Goal: Task Accomplishment & Management: Manage account settings

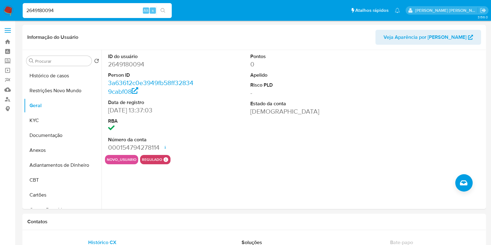
select select "10"
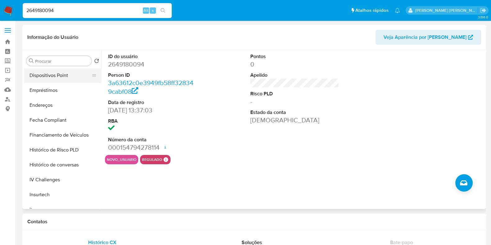
click at [63, 73] on button "Dispositivos Point" at bounding box center [60, 75] width 73 height 15
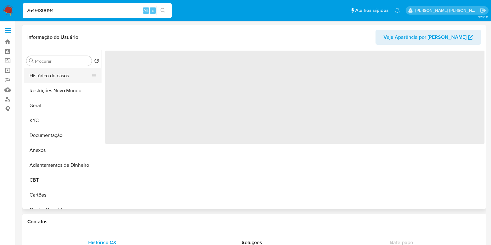
click at [59, 72] on button "Histórico de casos" at bounding box center [60, 75] width 73 height 15
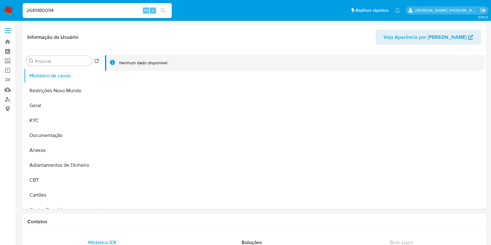
click at [9, 7] on img at bounding box center [8, 10] width 11 height 11
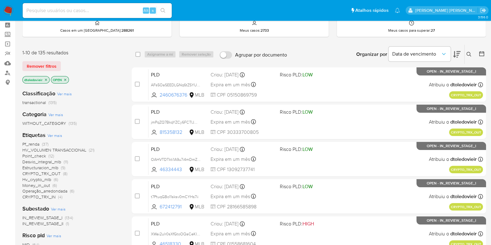
scroll to position [39, 0]
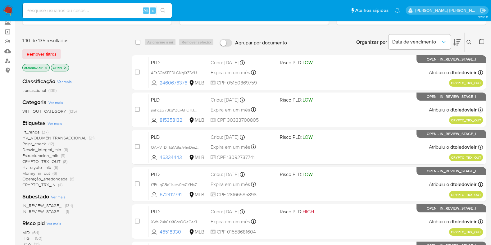
click at [42, 184] on span "CRYPTO_TRX_IN" at bounding box center [38, 185] width 33 height 6
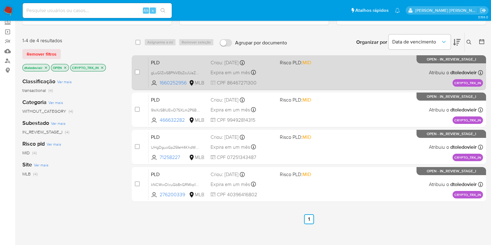
click at [314, 72] on div "PLD gLuG1ZwS8PNVEbZoJUaZgaN7 1660252956 MLB Risco PLD: MID Criou: 19/08/2025 Cr…" at bounding box center [316, 72] width 335 height 31
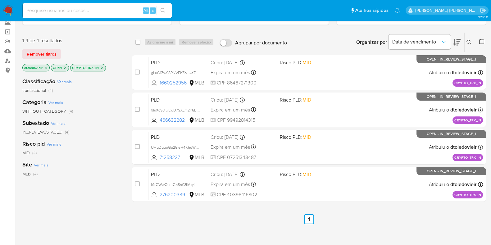
click at [70, 13] on input at bounding box center [97, 11] width 149 height 8
paste input "712667982"
type input "712667982"
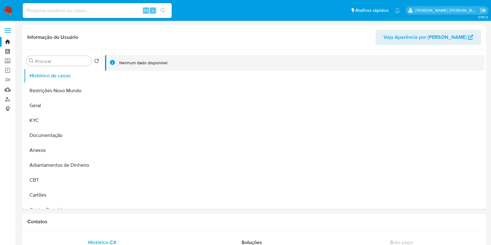
select select "10"
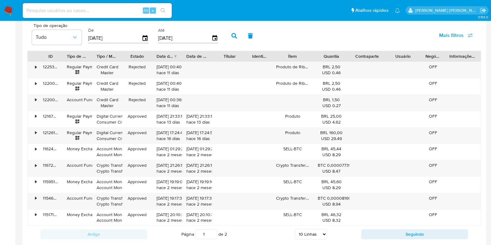
scroll to position [505, 0]
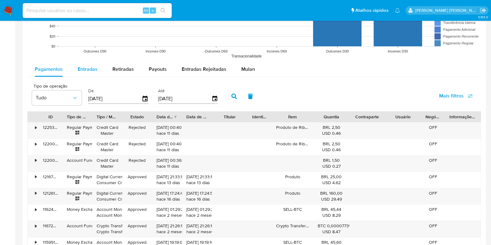
click at [90, 72] on span "Entradas" at bounding box center [88, 69] width 20 height 7
select select "10"
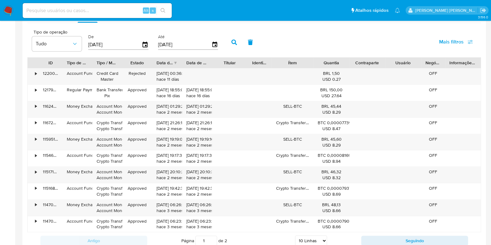
scroll to position [662, 0]
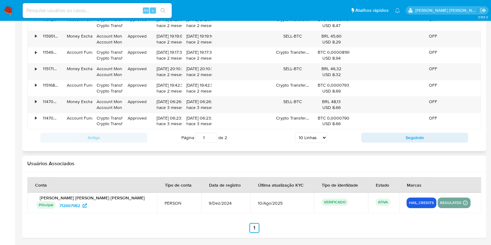
click at [315, 136] on select "5 Linhas 10 Linhas 20 Linhas 25 Linhas 50 Linhas 100 Linhas" at bounding box center [311, 137] width 32 height 11
select select "100"
click at [295, 132] on select "5 Linhas 10 Linhas 20 Linhas 25 Linhas 50 Linhas 100 Linhas" at bounding box center [311, 137] width 32 height 11
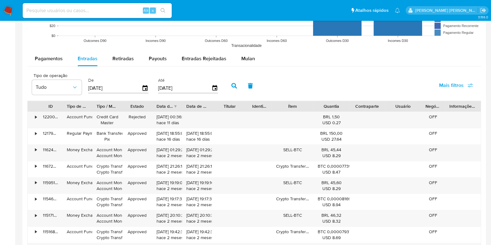
scroll to position [384, 0]
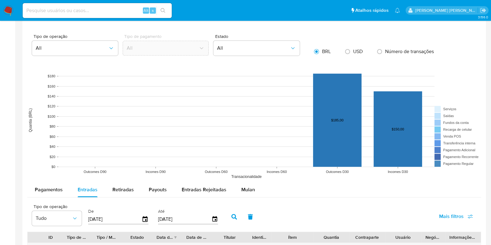
click at [114, 216] on input "[DATE]" at bounding box center [114, 219] width 53 height 10
type input "01/05/020_"
type input "01/05/2025"
click at [238, 217] on button "button" at bounding box center [234, 216] width 16 height 15
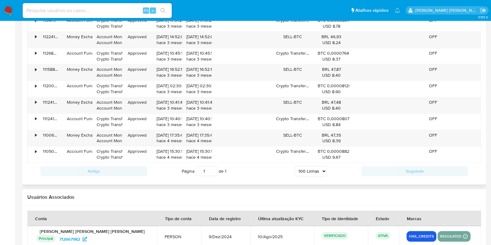
scroll to position [812, 0]
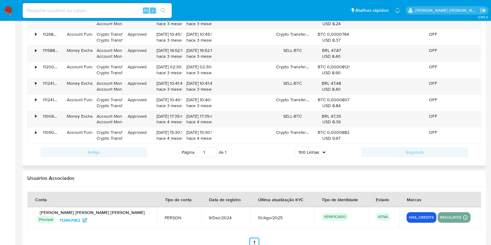
click at [309, 150] on select "5 Linhas 10 Linhas 20 Linhas 25 Linhas 50 Linhas 100 Linhas" at bounding box center [311, 152] width 32 height 11
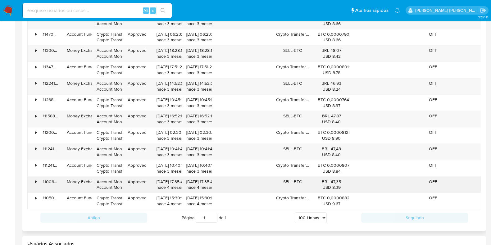
scroll to position [734, 0]
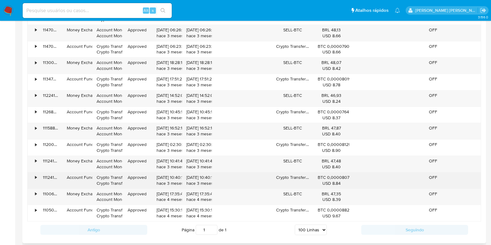
click at [35, 175] on div "•" at bounding box center [36, 178] width 2 height 6
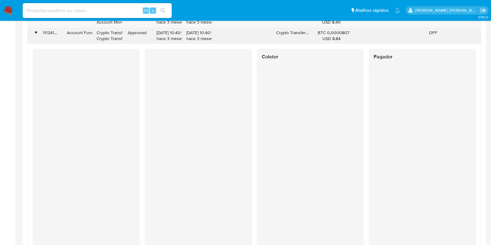
scroll to position [889, 0]
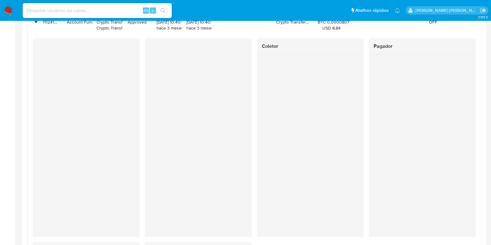
drag, startPoint x: 146, startPoint y: 178, endPoint x: 252, endPoint y: 176, distance: 105.7
click at [252, 176] on div at bounding box center [198, 137] width 107 height 199
click at [344, 107] on div at bounding box center [310, 84] width 107 height 58
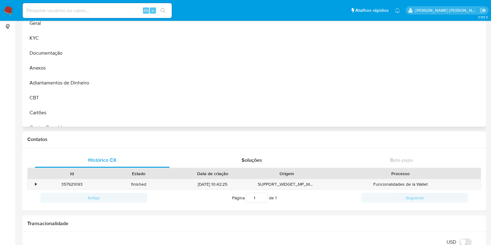
scroll to position [0, 0]
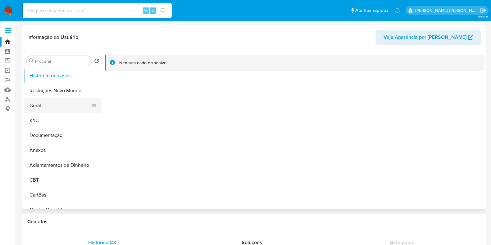
click at [54, 104] on button "Geral" at bounding box center [60, 105] width 73 height 15
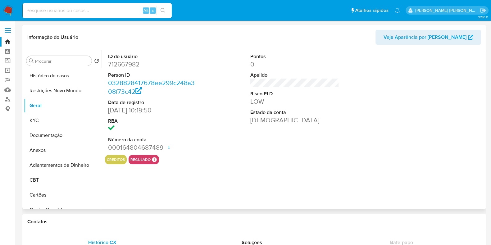
click at [126, 66] on dd "712667982" at bounding box center [152, 64] width 89 height 9
copy dd "712667982"
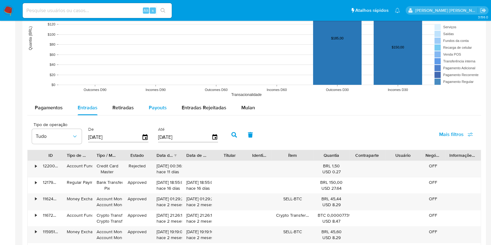
click at [157, 113] on div "Payouts" at bounding box center [158, 107] width 18 height 15
select select "10"
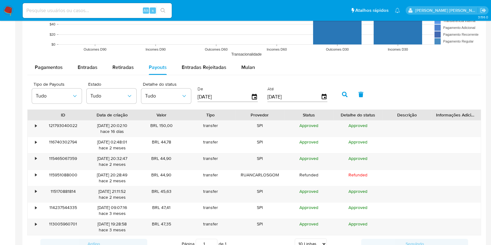
scroll to position [544, 0]
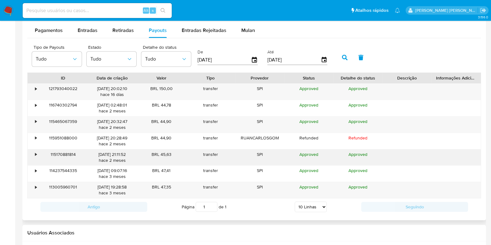
drag, startPoint x: 190, startPoint y: 107, endPoint x: 265, endPoint y: 161, distance: 92.1
click at [262, 158] on div "• 121793040022 10/08/2025 20:02:10 hace 16 días BRL 150,00 transfer SPI Approve…" at bounding box center [254, 140] width 454 height 115
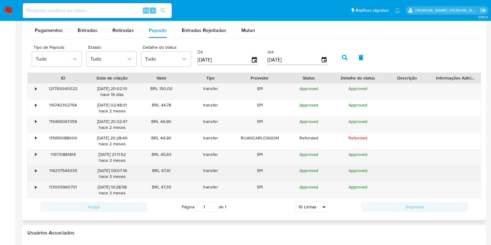
click at [274, 172] on div "SPI" at bounding box center [259, 174] width 49 height 16
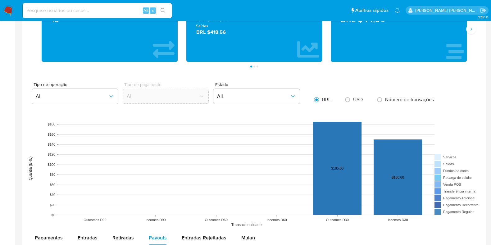
scroll to position [233, 0]
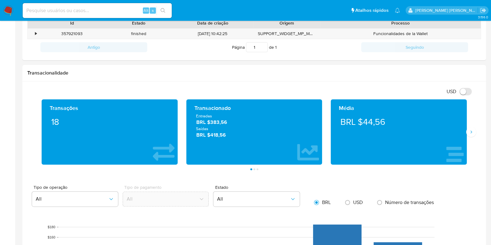
click at [11, 10] on img at bounding box center [8, 10] width 11 height 11
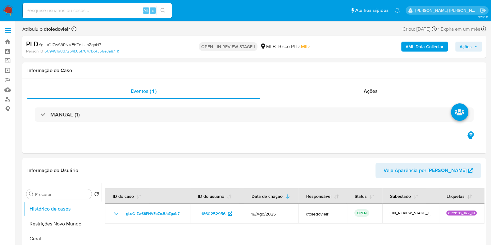
select select "10"
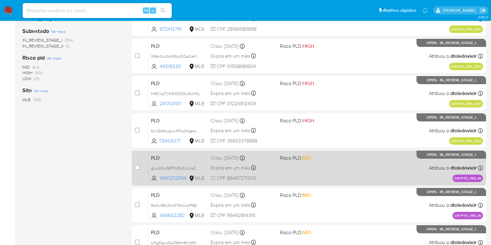
scroll to position [233, 0]
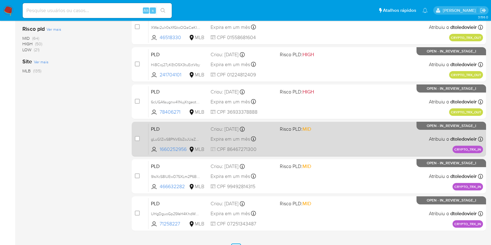
click at [327, 134] on div "PLD gLuG1ZwS8PNVEbZoJUaZgaN7 1660252956 MLB Risco PLD: MID Criou: 19/08/2025 Cr…" at bounding box center [316, 138] width 335 height 31
click at [324, 151] on div "PLD gLuG1ZwS8PNVEbZoJUaZgaN7 1660252956 MLB Risco PLD: MID Criou: 19/08/2025 Cr…" at bounding box center [316, 138] width 335 height 31
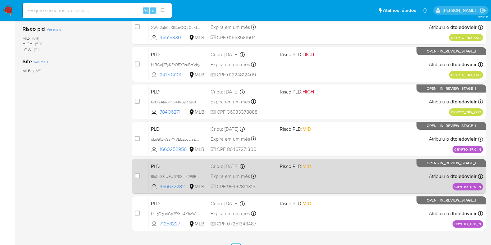
click at [326, 180] on div "PLD 9lsXcS8IUEwD7SXLm2P6B7Qw 466632282 MLB Risco PLD: MID Criou: 19/08/2025 Cri…" at bounding box center [316, 176] width 335 height 31
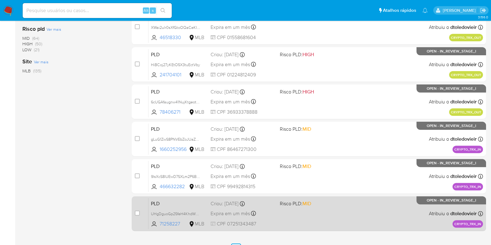
drag, startPoint x: 337, startPoint y: 222, endPoint x: 340, endPoint y: 215, distance: 8.3
click at [336, 223] on div "PLD UHgDguoGp25feH4KhdW5Ui3e 71258227 MLB Risco PLD: MID Criou: 19/08/2025 Crio…" at bounding box center [316, 213] width 335 height 31
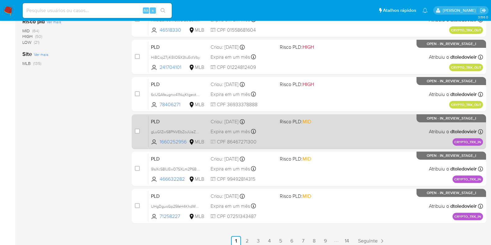
scroll to position [245, 0]
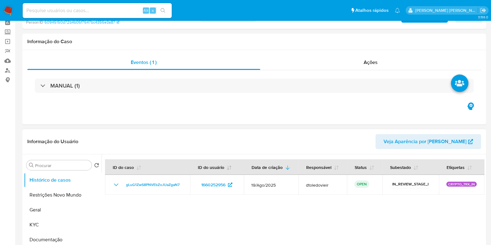
select select "10"
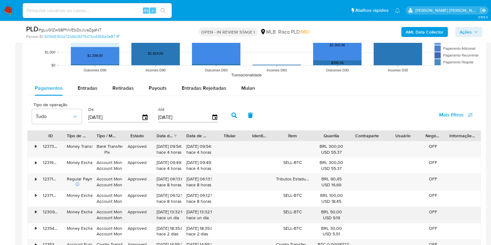
scroll to position [738, 0]
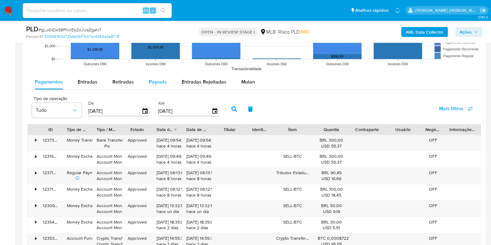
click at [150, 82] on span "Payouts" at bounding box center [158, 81] width 18 height 7
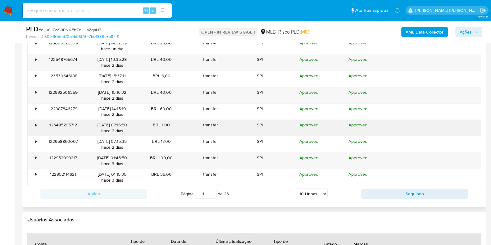
scroll to position [777, 0]
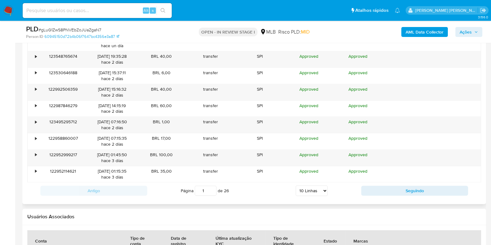
click at [317, 190] on select "5 Linhas 10 Linhas 20 Linhas 25 Linhas 50 Linhas 100 Linhas" at bounding box center [312, 191] width 32 height 11
click at [311, 189] on select "5 Linhas 10 Linhas 20 Linhas 25 Linhas 50 Linhas 100 Linhas" at bounding box center [312, 191] width 32 height 11
drag, startPoint x: 308, startPoint y: 194, endPoint x: 308, endPoint y: 189, distance: 4.4
click at [308, 194] on select "5 Linhas 10 Linhas 20 Linhas 25 Linhas 50 Linhas 100 Linhas" at bounding box center [312, 191] width 32 height 11
select select "100"
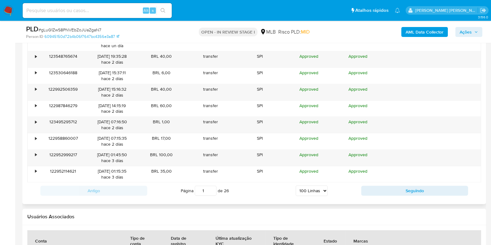
click at [296, 186] on select "5 Linhas 10 Linhas 20 Linhas 25 Linhas 50 Linhas 100 Linhas" at bounding box center [312, 191] width 32 height 11
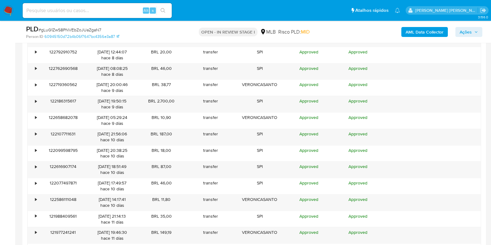
scroll to position [1282, 0]
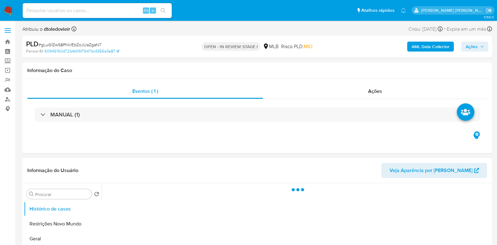
select select "10"
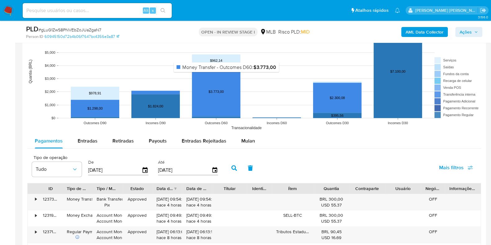
scroll to position [660, 0]
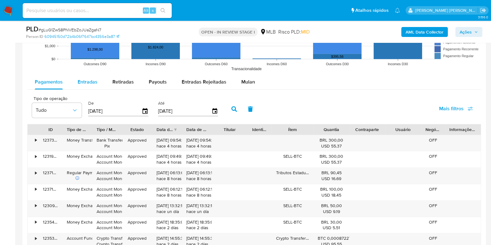
click at [89, 83] on span "Entradas" at bounding box center [88, 81] width 20 height 7
select select "10"
click at [161, 81] on span "Payouts" at bounding box center [158, 81] width 18 height 7
select select "10"
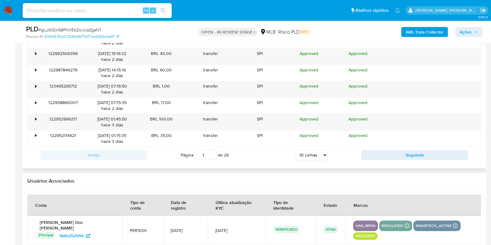
scroll to position [621, 0]
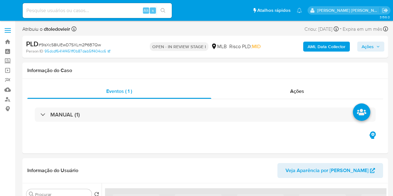
select select "10"
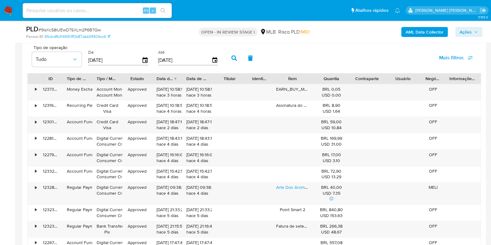
scroll to position [699, 0]
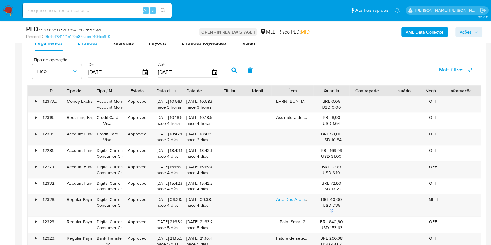
click at [86, 49] on div "Entradas" at bounding box center [88, 43] width 20 height 15
select select "10"
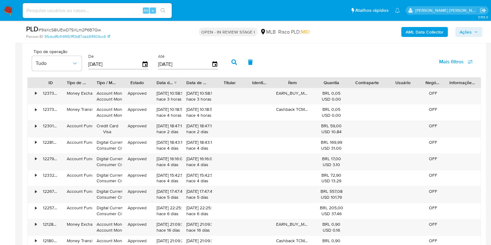
scroll to position [660, 0]
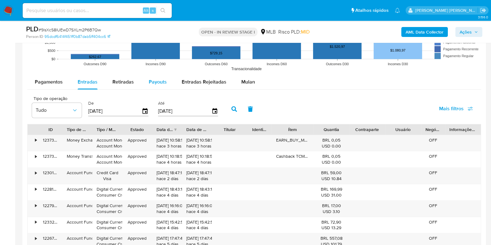
click at [156, 85] on div "Payouts" at bounding box center [158, 82] width 18 height 15
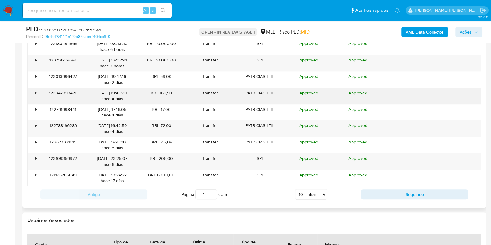
scroll to position [777, 0]
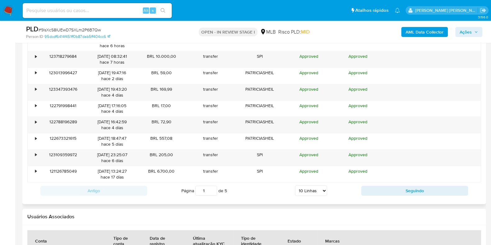
click at [298, 183] on div "Antigo Página 1 de 5 5 Linhas 10 Linhas 20 Linhas 25 Linhas 50 Linhas 100 Linha…" at bounding box center [254, 190] width 454 height 17
click at [315, 190] on select "5 Linhas 10 Linhas 20 Linhas 25 Linhas 50 Linhas 100 Linhas" at bounding box center [311, 191] width 32 height 11
click at [306, 186] on select "5 Linhas 10 Linhas 20 Linhas 25 Linhas 50 Linhas 100 Linhas" at bounding box center [311, 191] width 32 height 11
drag, startPoint x: 309, startPoint y: 193, endPoint x: 310, endPoint y: 190, distance: 3.2
click at [309, 193] on select "5 Linhas 10 Linhas 20 Linhas 25 Linhas 50 Linhas 100 Linhas" at bounding box center [311, 191] width 32 height 11
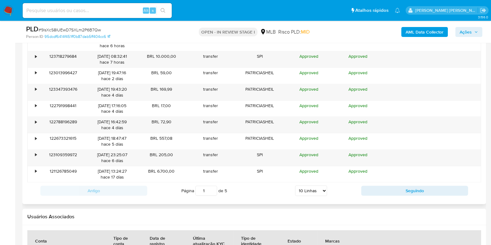
select select "100"
click at [295, 186] on select "5 Linhas 10 Linhas 20 Linhas 25 Linhas 50 Linhas 100 Linhas" at bounding box center [311, 191] width 32 height 11
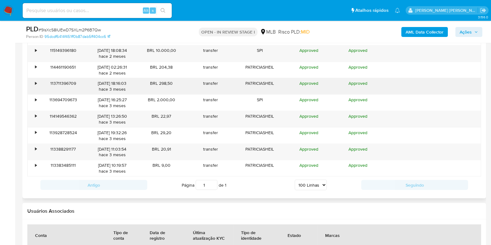
scroll to position [1515, 0]
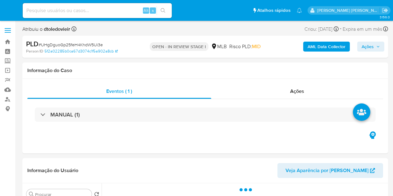
select select "10"
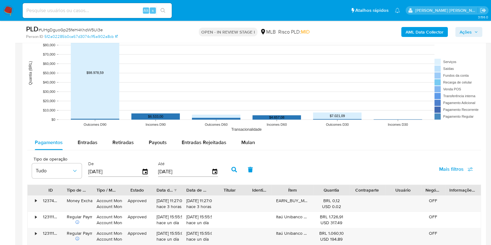
scroll to position [621, 0]
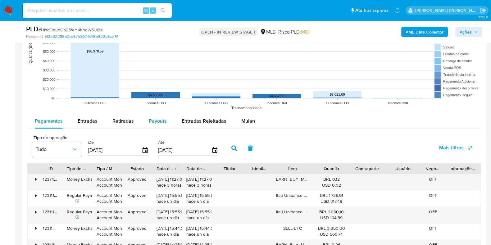
click at [155, 120] on span "Payouts" at bounding box center [158, 120] width 18 height 7
select select "10"
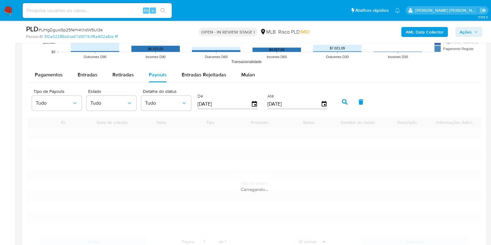
scroll to position [699, 0]
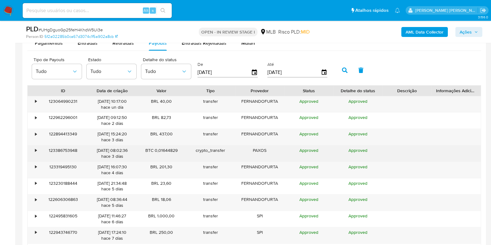
drag, startPoint x: 275, startPoint y: 150, endPoint x: 205, endPoint y: 147, distance: 69.7
click at [227, 147] on div "• 123386753948 [DATE] 08:02:36 hace 3 [PERSON_NAME] BTC 0,01644829 crypto_trans…" at bounding box center [254, 153] width 453 height 16
click at [138, 153] on div "BTC 0,01644829" at bounding box center [161, 153] width 49 height 16
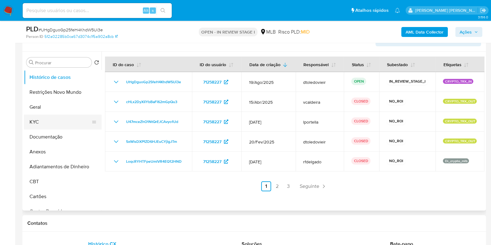
scroll to position [117, 0]
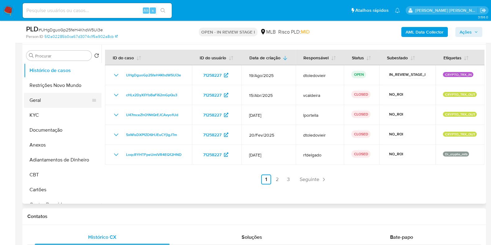
click at [51, 96] on button "Geral" at bounding box center [60, 100] width 73 height 15
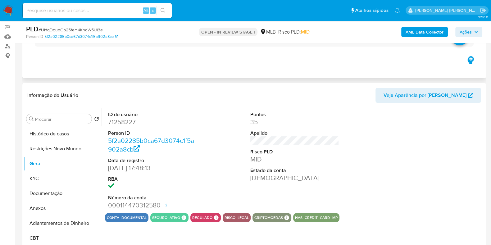
scroll to position [0, 0]
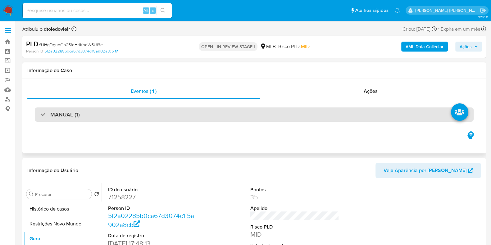
click at [110, 111] on div "MANUAL (1)" at bounding box center [254, 115] width 439 height 14
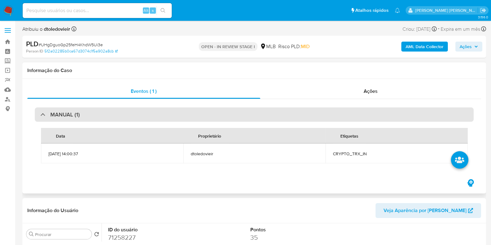
click at [111, 111] on div "MANUAL (1)" at bounding box center [254, 115] width 439 height 14
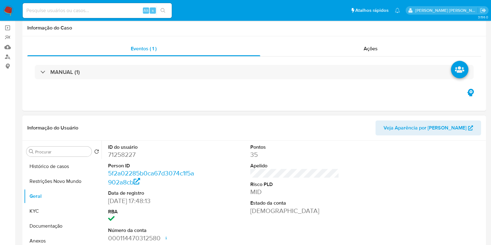
scroll to position [77, 0]
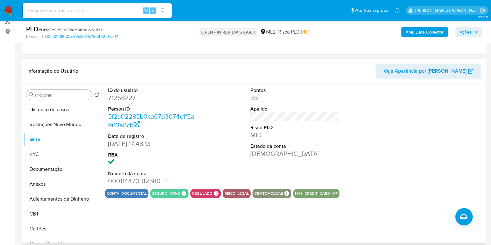
click at [124, 97] on dd "71258227" at bounding box center [152, 98] width 89 height 9
copy dd "71258227"
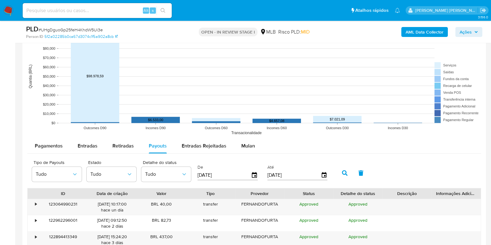
scroll to position [660, 0]
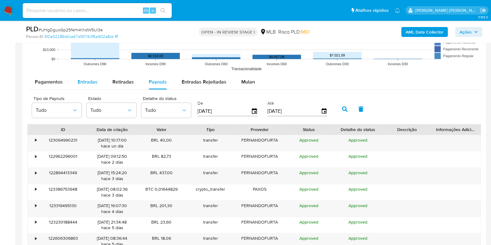
click at [87, 81] on span "Entradas" at bounding box center [88, 81] width 20 height 7
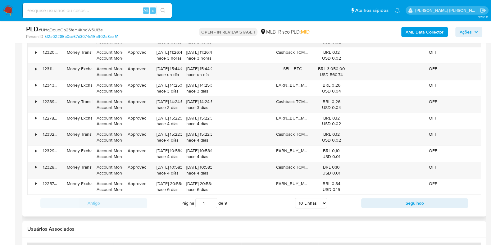
scroll to position [777, 0]
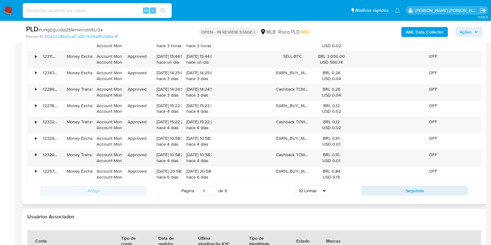
click at [307, 187] on select "5 Linhas 10 Linhas 20 Linhas 25 Linhas 50 Linhas 100 Linhas" at bounding box center [311, 191] width 32 height 11
select select "100"
click at [295, 186] on select "5 Linhas 10 Linhas 20 Linhas 25 Linhas 50 Linhas 100 Linhas" at bounding box center [311, 191] width 32 height 11
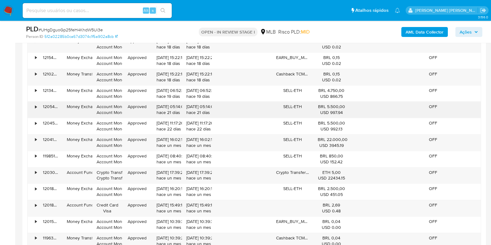
scroll to position [1126, 0]
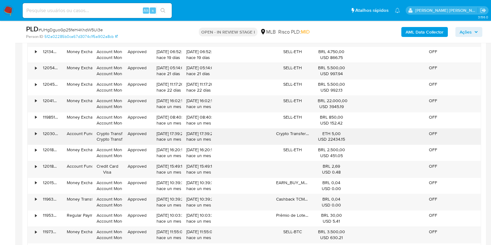
click at [333, 137] on div "USD 22434.15" at bounding box center [331, 139] width 27 height 6
click at [331, 138] on div "USD 22434.15" at bounding box center [331, 139] width 27 height 6
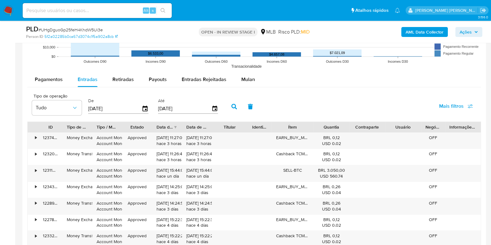
scroll to position [660, 0]
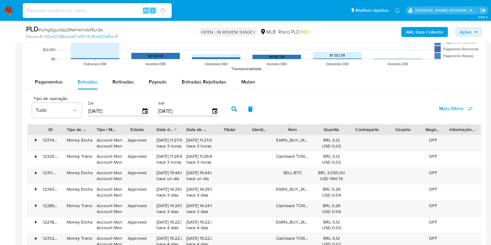
click at [8, 10] on img at bounding box center [8, 10] width 11 height 11
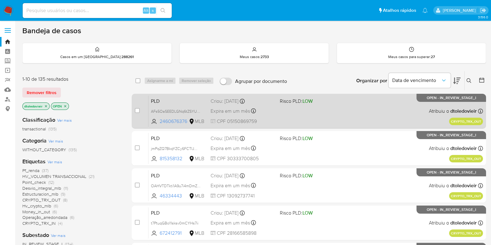
click at [339, 116] on div "PLD AFs5OaSEEDLGNq6tZSYUADvS 2460676376 MLB Risco PLD: LOW Criou: 19/08/2025 Cr…" at bounding box center [316, 110] width 335 height 31
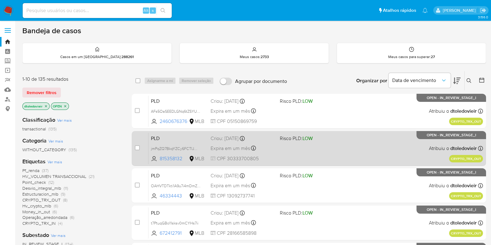
click at [335, 144] on div "PLD jmPqZQ7BkqYZCy6FCTIJWlvq 815358132 MLB Risco PLD: LOW Criou: 19/08/2025 Cri…" at bounding box center [316, 148] width 335 height 31
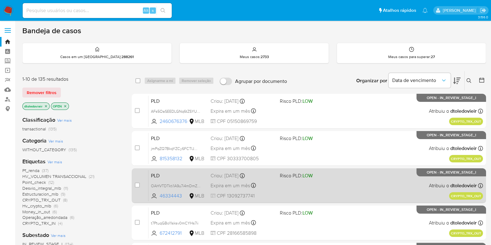
click at [338, 188] on div "PLD OAHVTDTkti1A9u7i4mDmZHuE 46334443 MLB Risco PLD: LOW Criou: 19/08/2025 Crio…" at bounding box center [316, 185] width 335 height 31
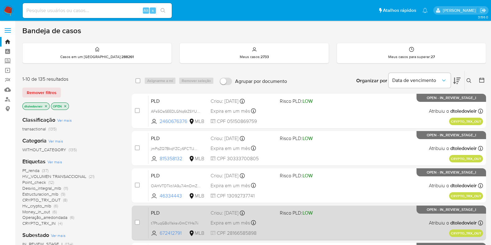
click at [334, 224] on div "PLD t7PtuqGBo11sksv0mCYHs7ii 672412791 MLB Risco PLD: LOW Criou: 19/08/2025 Cri…" at bounding box center [316, 222] width 335 height 31
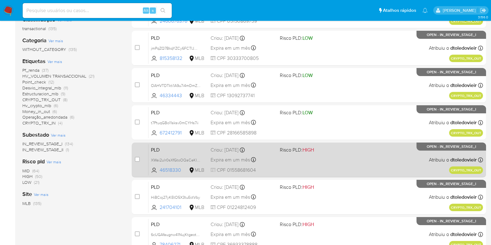
scroll to position [117, 0]
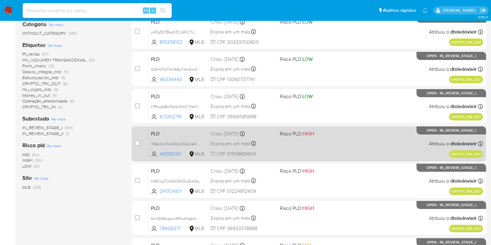
click at [340, 136] on span "Risco PLD: HIGH" at bounding box center [312, 133] width 64 height 8
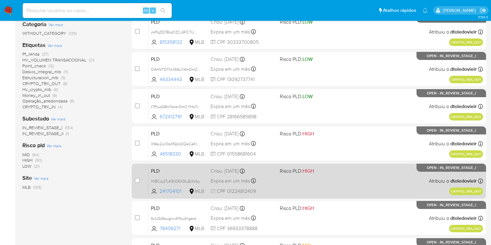
click at [338, 192] on div "PLD HiBCoj27yKEtO5X3tuEctVby 241704101 MLB Risco PLD: HIGH Criou: 19/08/2025 Cr…" at bounding box center [316, 180] width 335 height 31
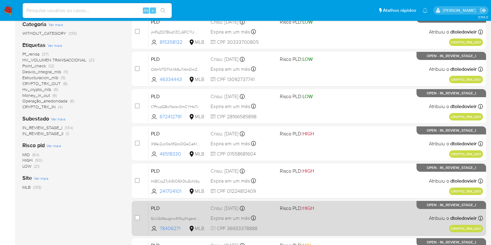
click at [334, 213] on div "PLD 6cUGAfaugnw41NujKtgeotY3 78406271 MLB Risco PLD: HIGH Criou: 19/08/2025 Cri…" at bounding box center [316, 218] width 335 height 31
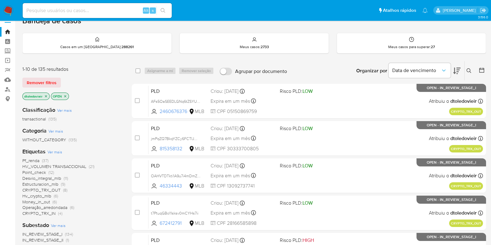
scroll to position [0, 0]
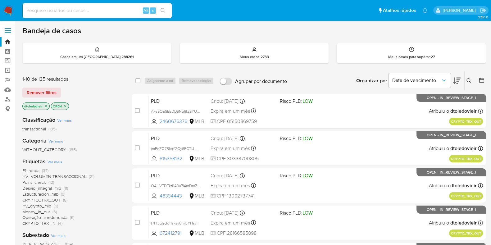
click at [10, 8] on img at bounding box center [8, 10] width 11 height 11
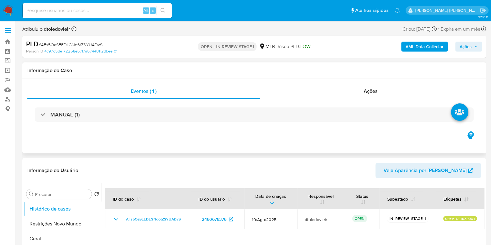
select select "10"
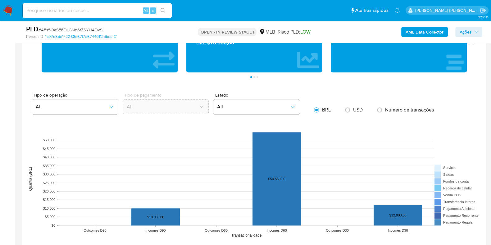
scroll to position [621, 0]
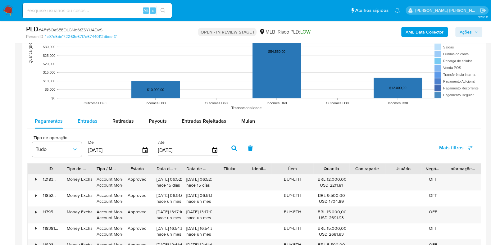
click at [83, 122] on span "Entradas" at bounding box center [88, 120] width 20 height 7
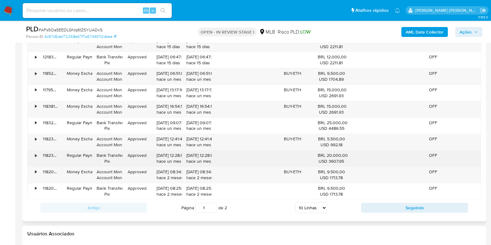
scroll to position [777, 0]
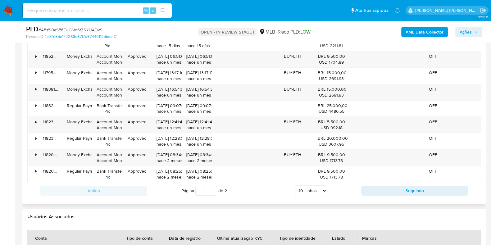
click at [305, 190] on select "5 Linhas 10 Linhas 20 Linhas 25 Linhas 50 Linhas 100 Linhas" at bounding box center [311, 191] width 32 height 11
select select "100"
click at [295, 186] on select "5 Linhas 10 Linhas 20 Linhas 25 Linhas 50 Linhas 100 Linhas" at bounding box center [311, 191] width 32 height 11
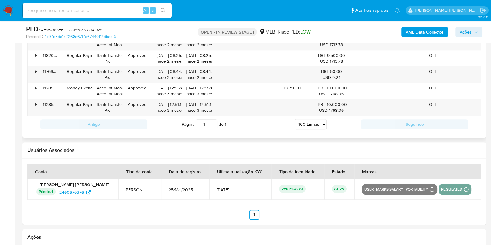
scroll to position [894, 0]
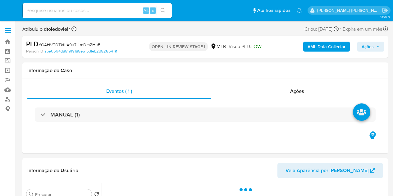
select select "10"
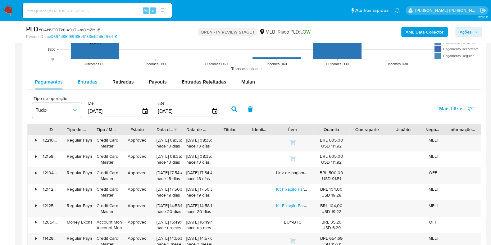
click at [89, 81] on span "Entradas" at bounding box center [88, 81] width 20 height 7
select select "10"
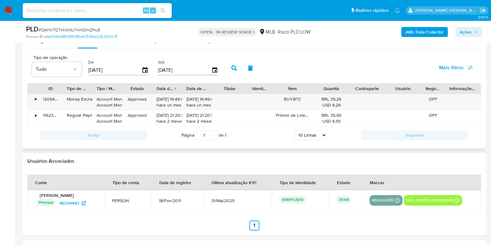
scroll to position [699, 0]
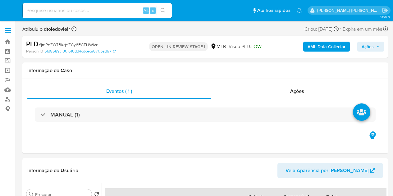
select select "10"
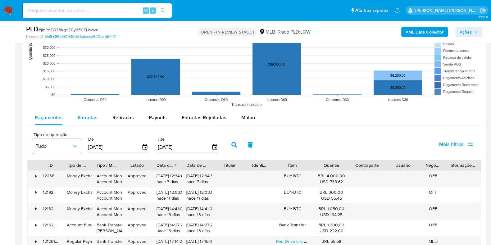
click at [93, 117] on span "Entradas" at bounding box center [88, 117] width 20 height 7
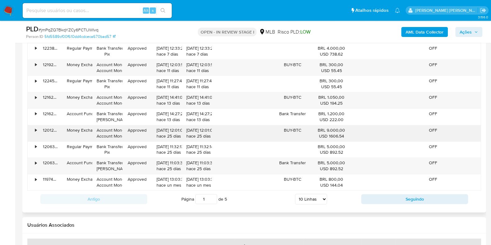
scroll to position [738, 0]
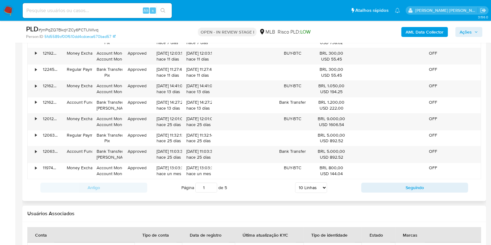
click at [309, 190] on select "5 Linhas 10 Linhas 20 Linhas 25 Linhas 50 Linhas 100 Linhas" at bounding box center [311, 187] width 32 height 11
select select "100"
click at [295, 182] on select "5 Linhas 10 Linhas 20 Linhas 25 Linhas 50 Linhas 100 Linhas" at bounding box center [311, 187] width 32 height 11
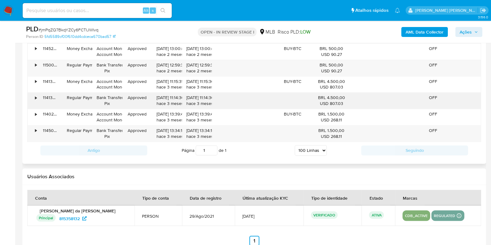
scroll to position [1360, 0]
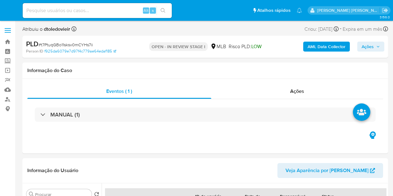
select select "10"
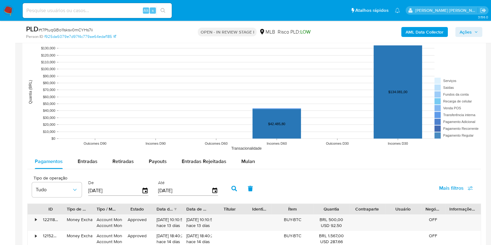
scroll to position [582, 0]
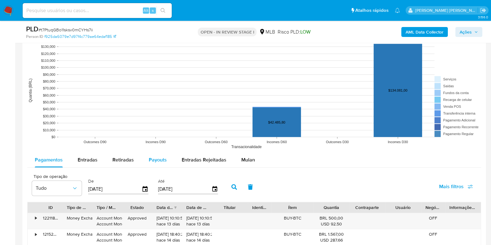
click at [163, 162] on span "Payouts" at bounding box center [158, 159] width 18 height 7
select select "10"
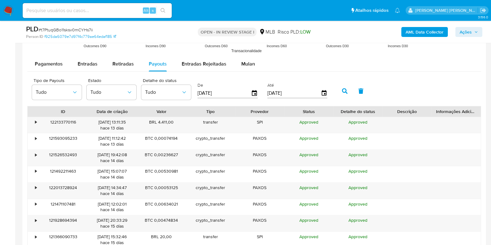
scroll to position [621, 0]
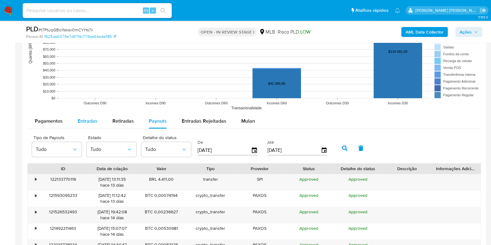
click at [81, 120] on span "Entradas" at bounding box center [88, 120] width 20 height 7
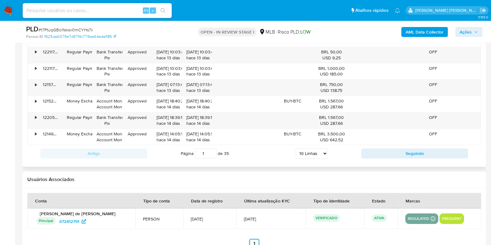
scroll to position [816, 0]
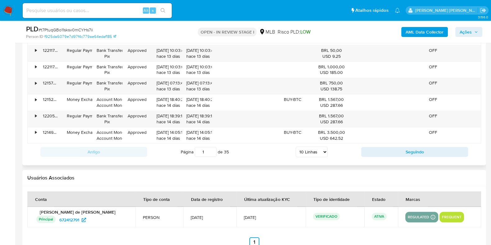
click at [309, 149] on select "5 Linhas 10 Linhas 20 Linhas 25 Linhas 50 Linhas 100 Linhas" at bounding box center [312, 152] width 32 height 11
select select "100"
click at [296, 147] on select "5 Linhas 10 Linhas 20 Linhas 25 Linhas 50 Linhas 100 Linhas" at bounding box center [312, 152] width 32 height 11
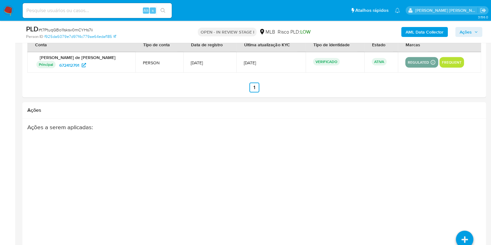
scroll to position [2331, 0]
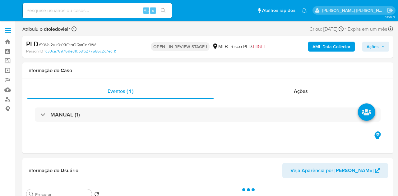
select select "10"
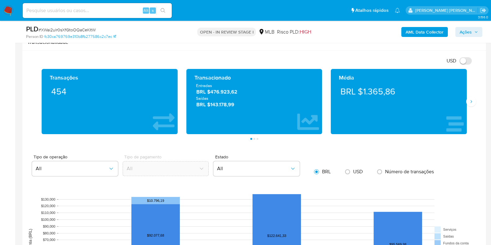
scroll to position [621, 0]
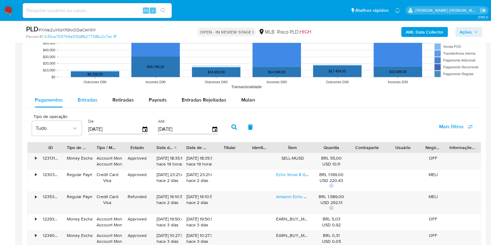
click at [92, 101] on span "Entradas" at bounding box center [88, 99] width 20 height 7
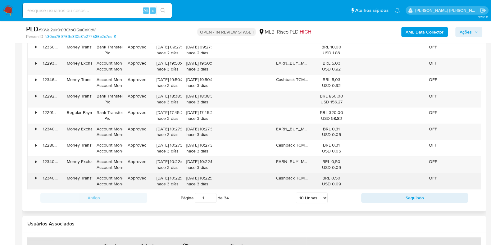
scroll to position [777, 0]
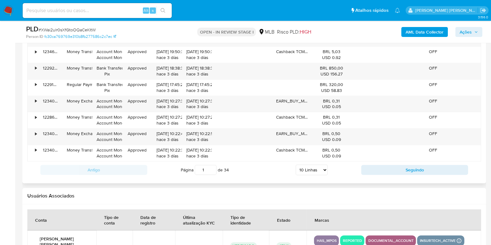
click at [309, 165] on select "5 Linhas 10 Linhas 20 Linhas 25 Linhas 50 Linhas 100 Linhas" at bounding box center [312, 170] width 32 height 11
select select "100"
click at [296, 165] on select "5 Linhas 10 Linhas 20 Linhas 25 Linhas 50 Linhas 100 Linhas" at bounding box center [312, 170] width 32 height 11
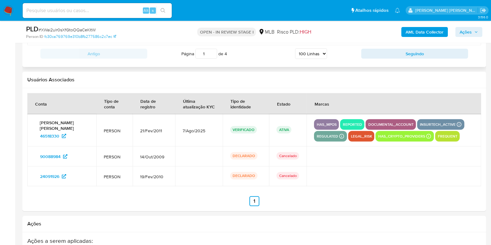
scroll to position [2331, 0]
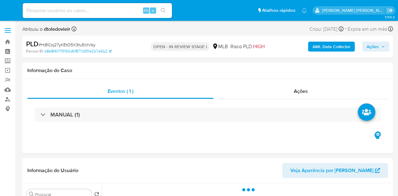
select select "10"
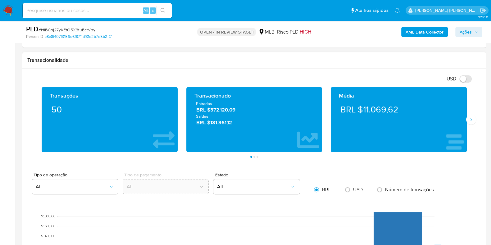
scroll to position [660, 0]
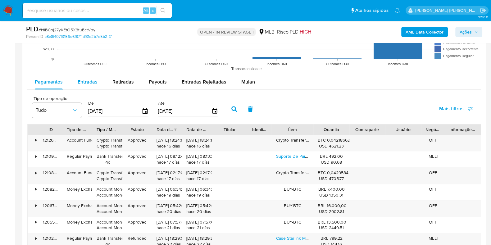
click at [92, 78] on span "Entradas" at bounding box center [88, 81] width 20 height 7
select select "10"
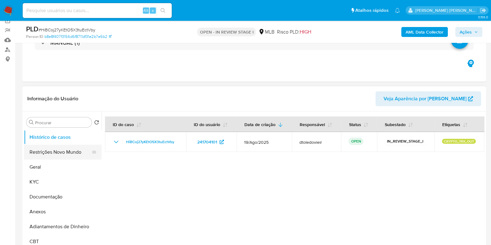
scroll to position [77, 0]
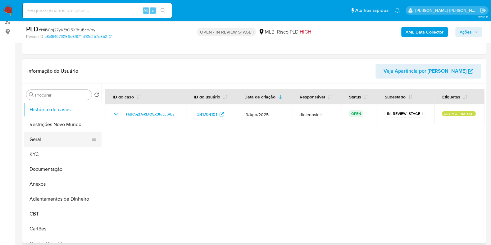
click at [58, 138] on button "Geral" at bounding box center [60, 139] width 73 height 15
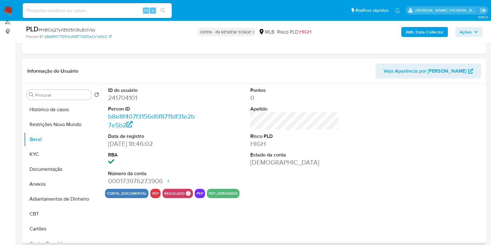
click at [134, 94] on dd "241704101" at bounding box center [152, 98] width 89 height 9
click at [117, 102] on dl "ID do usuário 241704101 Person ID b8e8f407f3156d6f8711df31e2b7e5b2 Data de regi…" at bounding box center [152, 136] width 89 height 99
click at [113, 96] on div at bounding box center [113, 96] width 0 height 0
click at [119, 98] on dd "241704101" at bounding box center [152, 98] width 89 height 9
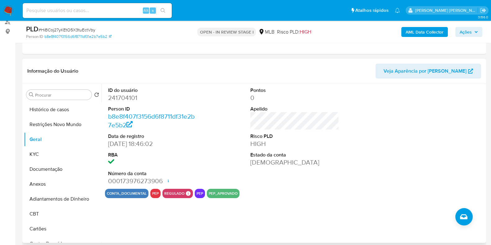
click at [129, 96] on dd "241704101" at bounding box center [152, 98] width 89 height 9
copy dd "241704101"
click at [232, 84] on div "ID do usuário 241704101 Person ID b8e8f407f3156d6f8711df31e2b7e5b2 Data de regi…" at bounding box center [295, 136] width 380 height 105
click at [120, 97] on dd "241704101" at bounding box center [152, 98] width 89 height 9
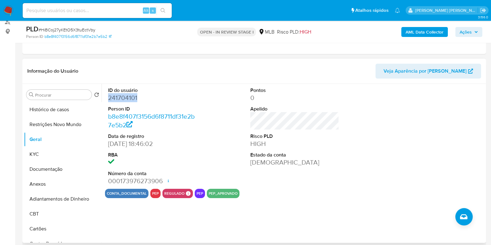
click at [120, 97] on dd "241704101" at bounding box center [152, 98] width 89 height 9
copy dd "241704101"
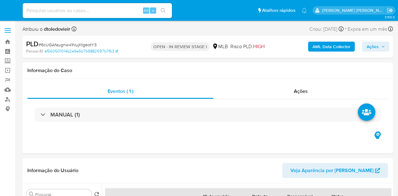
select select "10"
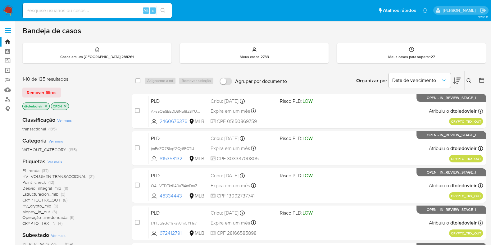
click at [8, 7] on img at bounding box center [8, 10] width 11 height 11
click at [90, 11] on input at bounding box center [97, 11] width 149 height 8
paste input "4gBv57cm6kqxWvJIXoIRTegh"
type input "4gBv57cm6kqxWvJIXoIRTegh"
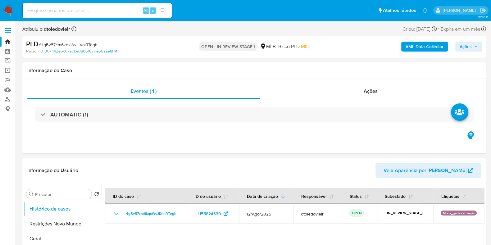
select select "10"
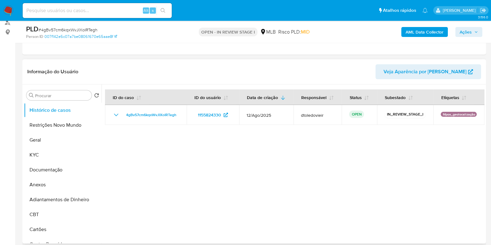
scroll to position [77, 0]
click at [50, 154] on button "KYC" at bounding box center [60, 154] width 73 height 15
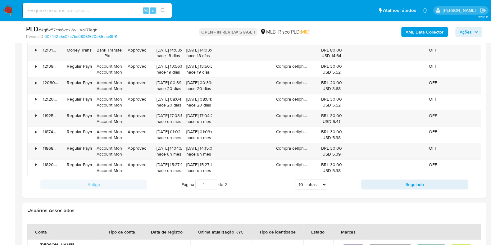
scroll to position [660, 0]
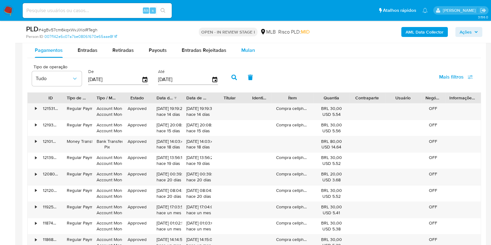
click at [252, 50] on span "Mulan" at bounding box center [249, 50] width 14 height 7
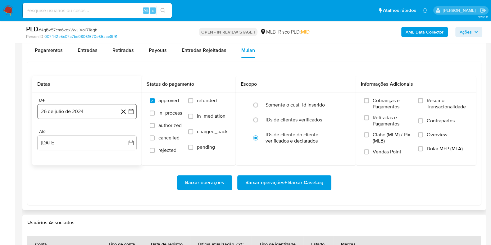
click at [68, 110] on button "26 de julio de 2024" at bounding box center [86, 111] width 99 height 15
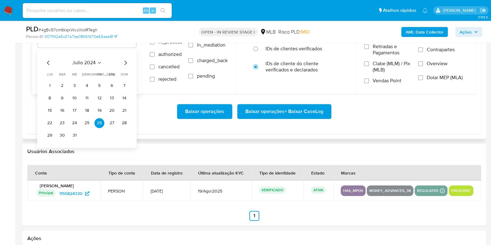
scroll to position [738, 0]
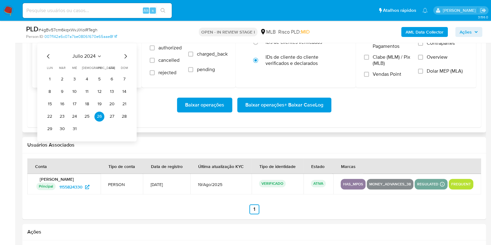
click at [125, 57] on icon "Mes siguiente" at bounding box center [125, 56] width 7 height 7
click at [66, 76] on button "1" at bounding box center [62, 79] width 10 height 10
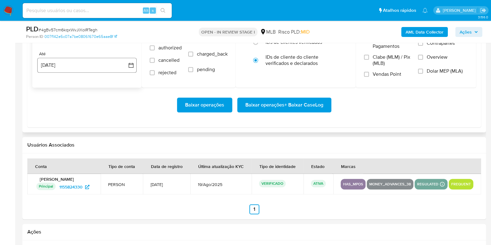
click at [71, 66] on button "26 de agosto de 2025" at bounding box center [86, 65] width 99 height 15
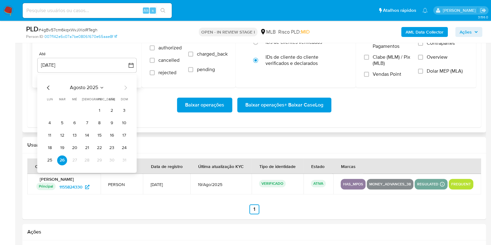
click at [46, 86] on icon "Mes anterior" at bounding box center [48, 87] width 7 height 7
click at [51, 172] on button "30" at bounding box center [50, 173] width 10 height 10
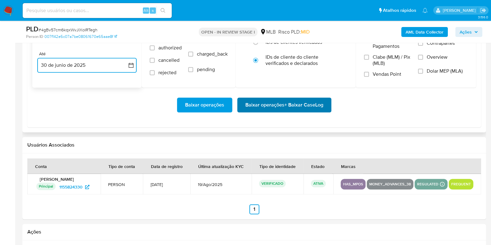
click at [262, 99] on span "Baixar operações + Baixar CaseLog" at bounding box center [285, 105] width 78 height 14
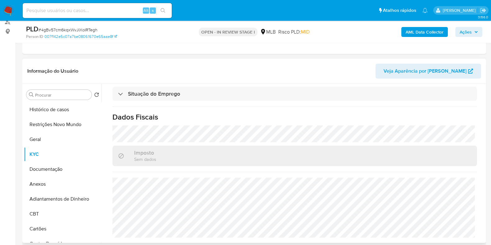
scroll to position [0, 0]
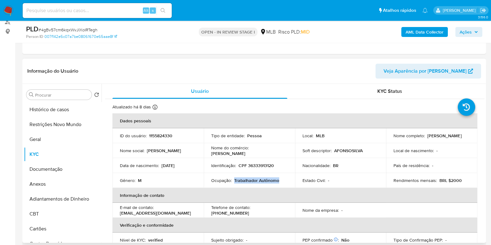
drag, startPoint x: 285, startPoint y: 180, endPoint x: 234, endPoint y: 181, distance: 51.3
click at [234, 181] on div "Ocupação : Trabalhador Autônomo" at bounding box center [249, 181] width 76 height 6
copy p "Trabalhador Autônomo"
click at [39, 168] on button "Documentação" at bounding box center [60, 169] width 73 height 15
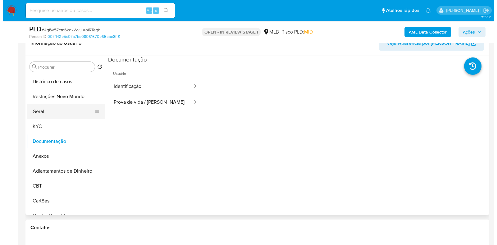
scroll to position [117, 0]
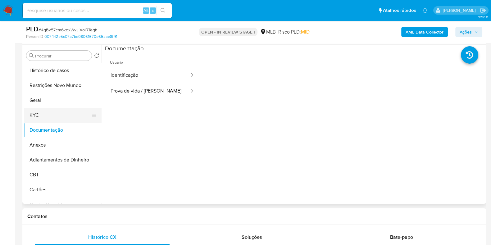
click at [38, 114] on button "KYC" at bounding box center [60, 115] width 73 height 15
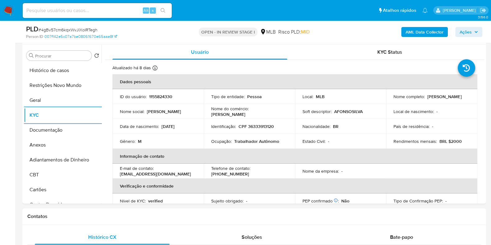
click at [427, 30] on b "AML Data Collector" at bounding box center [425, 32] width 38 height 10
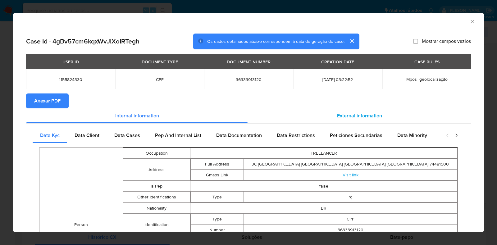
click at [350, 113] on span "External information" at bounding box center [359, 115] width 45 height 7
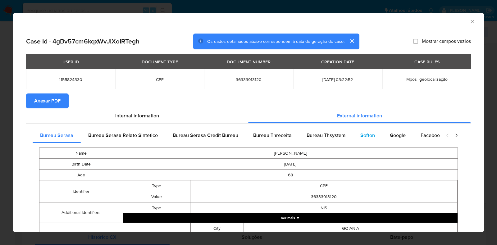
click at [362, 139] on div "Softon" at bounding box center [368, 135] width 30 height 15
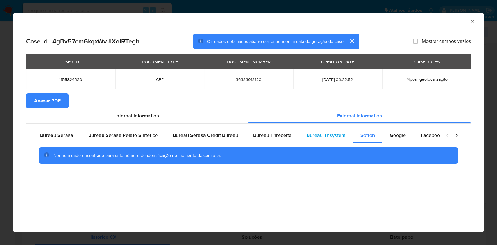
click at [317, 138] on span "Bureau Thsystem" at bounding box center [326, 135] width 39 height 7
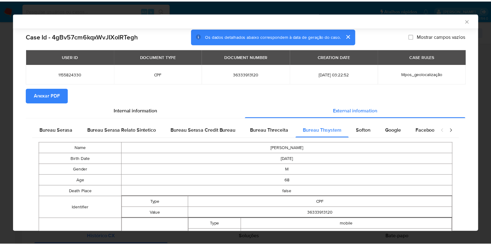
scroll to position [0, 0]
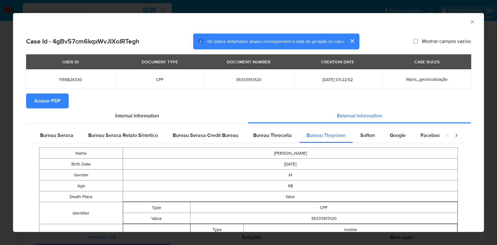
click at [256, 80] on span "36333913120" at bounding box center [249, 80] width 74 height 6
copy span "36333913120"
click at [226, 3] on div "AML Data Collector Case Id - 4gBv57cm6kqxWvJIXoIRTegh Os dados detalhados abaix…" at bounding box center [248, 122] width 497 height 245
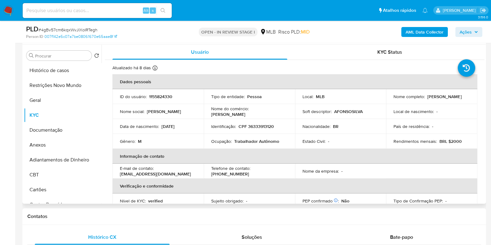
click at [350, 112] on p "AFONSOSILVA" at bounding box center [348, 112] width 29 height 6
drag, startPoint x: 281, startPoint y: 139, endPoint x: 233, endPoint y: 140, distance: 47.3
click at [233, 140] on div "Ocupação : Trabalhador Autônomo" at bounding box center [249, 142] width 76 height 6
copy p "Trabalhador Autônomo"
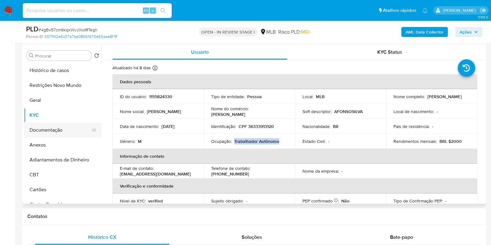
click at [58, 124] on button "Documentação" at bounding box center [60, 130] width 73 height 15
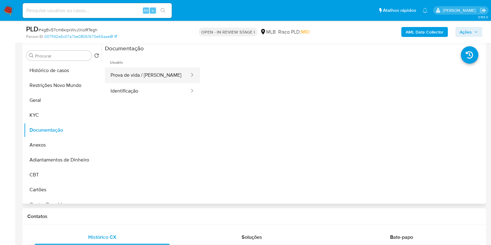
click at [145, 80] on button "Prova de vida / [PERSON_NAME]" at bounding box center [147, 75] width 85 height 16
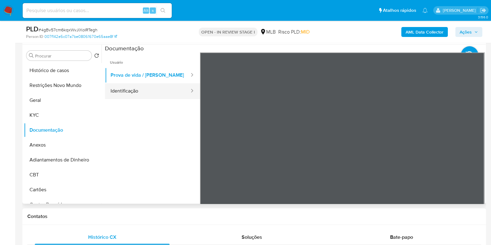
drag, startPoint x: 148, startPoint y: 89, endPoint x: 159, endPoint y: 90, distance: 11.5
click at [148, 90] on button "Identificação" at bounding box center [147, 91] width 85 height 16
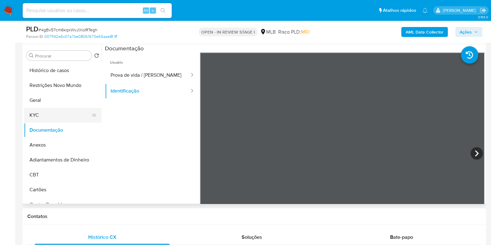
click at [60, 111] on button "KYC" at bounding box center [60, 115] width 73 height 15
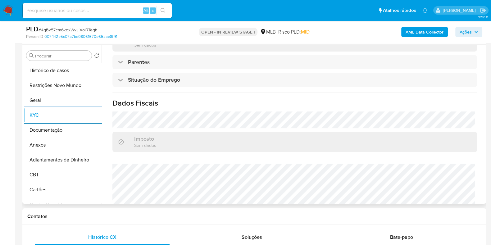
scroll to position [270, 0]
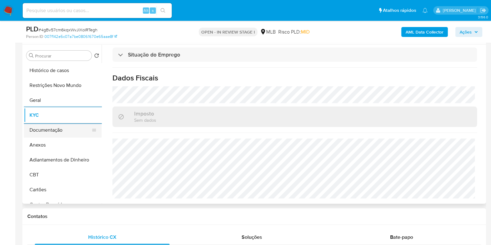
click at [49, 135] on button "Documentação" at bounding box center [60, 130] width 73 height 15
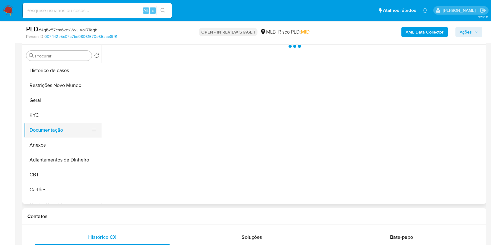
scroll to position [0, 0]
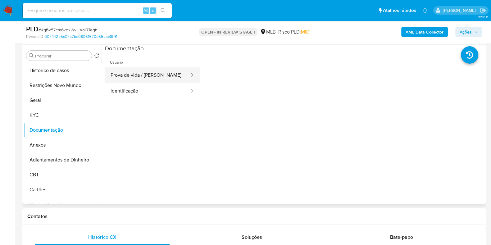
click at [163, 78] on button "Prova de vida / [PERSON_NAME]" at bounding box center [147, 75] width 85 height 16
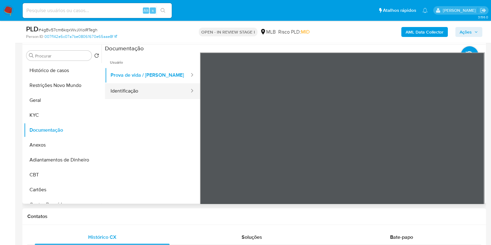
click at [162, 92] on button "Identificação" at bounding box center [147, 91] width 85 height 16
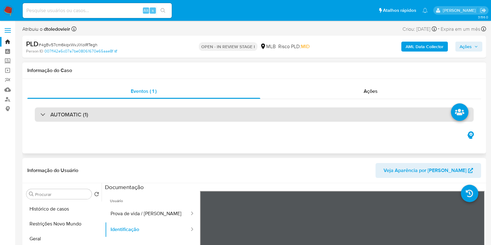
click at [276, 116] on div "AUTOMATIC (1)" at bounding box center [254, 115] width 439 height 14
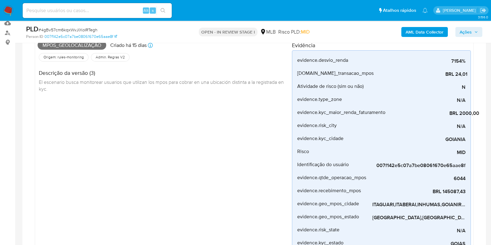
scroll to position [77, 0]
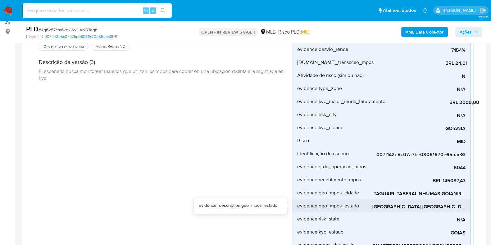
drag, startPoint x: 416, startPoint y: 199, endPoint x: 411, endPoint y: 200, distance: 5.0
click at [411, 200] on div "MINAS GERAIS,GOIAS" at bounding box center [419, 206] width 93 height 13
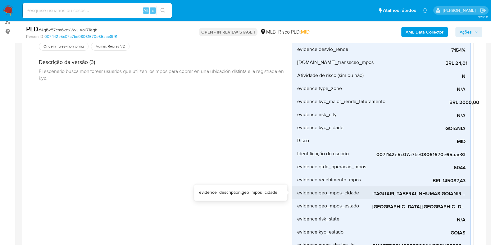
drag, startPoint x: 371, startPoint y: 193, endPoint x: 454, endPoint y: 193, distance: 82.4
click at [454, 193] on li "evidence.geo_mpos_cidade ITAGUARI,ITABERAI,INHUMAS,GOIANIRA,COROMANDEL,GOIANIA" at bounding box center [381, 192] width 178 height 13
drag, startPoint x: 459, startPoint y: 193, endPoint x: 373, endPoint y: 194, distance: 86.4
click at [373, 194] on span "ITAGUARI,ITABERAI,INHUMAS,GOIANIRA,COROMANDEL,GOIANIA" at bounding box center [419, 194] width 93 height 6
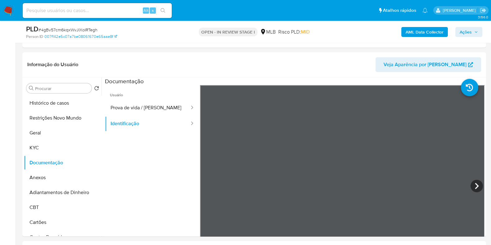
scroll to position [350, 0]
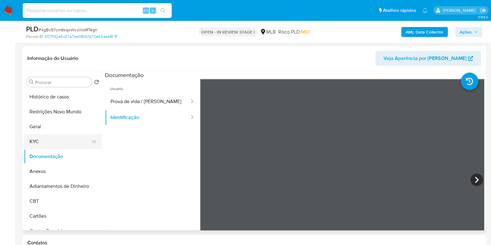
click at [52, 143] on button "KYC" at bounding box center [60, 141] width 73 height 15
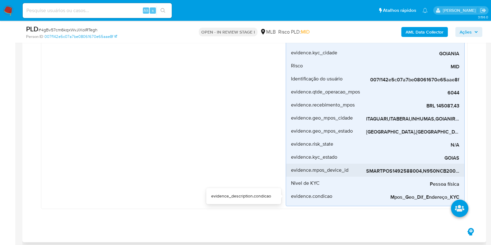
scroll to position [155, 0]
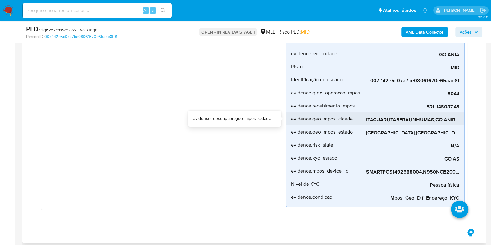
drag, startPoint x: 390, startPoint y: 119, endPoint x: 410, endPoint y: 120, distance: 20.5
click at [410, 120] on span "ITAGUARI,ITABERAI,INHUMAS,GOIANIRA,COROMANDEL,GOIANIA" at bounding box center [412, 120] width 93 height 6
drag, startPoint x: 412, startPoint y: 120, endPoint x: 426, endPoint y: 120, distance: 14.0
click at [426, 120] on span "ITAGUARI,ITABERAI,INHUMAS,GOIANIRA,COROMANDEL,GOIANIA" at bounding box center [412, 120] width 93 height 6
drag, startPoint x: 434, startPoint y: 120, endPoint x: 412, endPoint y: 120, distance: 22.1
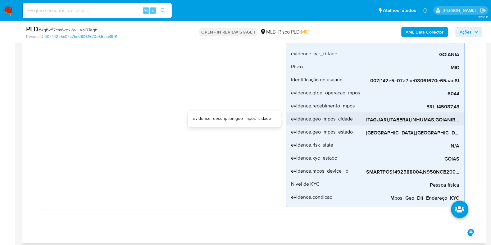
click at [412, 120] on span "ITAGUARI,ITABERAI,INHUMAS,GOIANIRA,COROMANDEL,GOIANIA" at bounding box center [412, 120] width 93 height 6
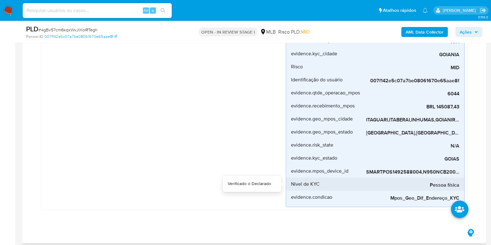
drag, startPoint x: 381, startPoint y: 178, endPoint x: 391, endPoint y: 177, distance: 10.0
click at [391, 178] on div "Pessoa física" at bounding box center [412, 184] width 93 height 13
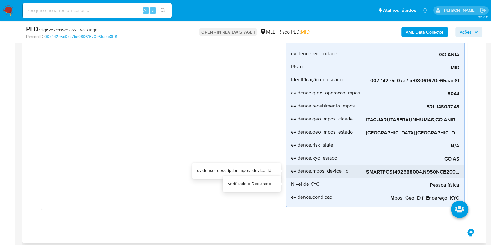
drag, startPoint x: 381, startPoint y: 177, endPoint x: 393, endPoint y: 164, distance: 18.0
click at [379, 178] on div "Pessoa física" at bounding box center [412, 184] width 93 height 13
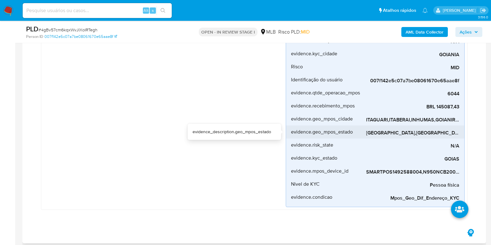
drag, startPoint x: 404, startPoint y: 126, endPoint x: 429, endPoint y: 126, distance: 25.2
click at [429, 126] on div "MINAS GERAIS,GOIAS" at bounding box center [412, 132] width 93 height 13
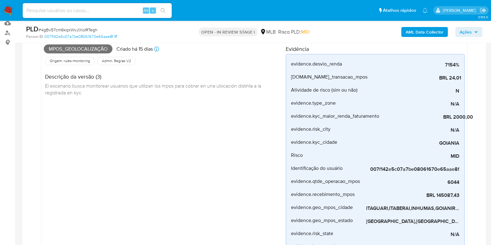
scroll to position [77, 0]
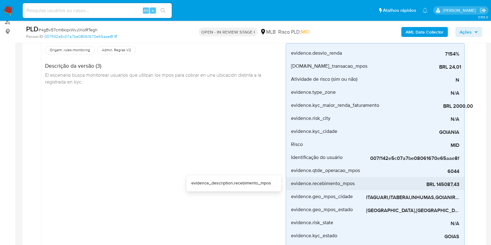
drag, startPoint x: 463, startPoint y: 184, endPoint x: 438, endPoint y: 187, distance: 25.4
click at [438, 187] on li "evidence.recebimento_mpos BRL 145087,43" at bounding box center [375, 183] width 178 height 13
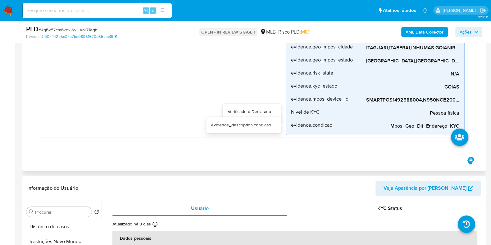
scroll to position [117, 0]
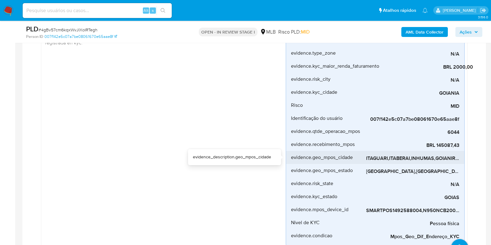
drag, startPoint x: 366, startPoint y: 158, endPoint x: 388, endPoint y: 161, distance: 21.6
click at [388, 161] on span "ITAGUARI,ITABERAI,INHUMAS,GOIANIRA,COROMANDEL,GOIANIA" at bounding box center [412, 158] width 93 height 6
drag, startPoint x: 411, startPoint y: 158, endPoint x: 399, endPoint y: 158, distance: 11.8
click at [399, 158] on span "ITAGUARI,ITABERAI,INHUMAS,GOIANIRA,COROMANDEL,GOIANIA" at bounding box center [412, 158] width 93 height 6
drag, startPoint x: 390, startPoint y: 159, endPoint x: 410, endPoint y: 159, distance: 20.2
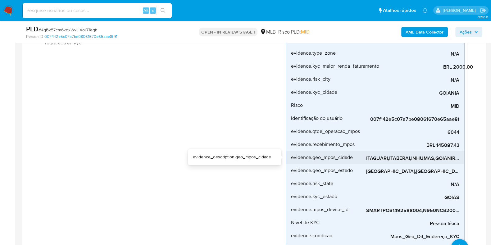
click at [410, 159] on span "ITAGUARI,ITABERAI,INHUMAS,GOIANIRA,COROMANDEL,GOIANIA" at bounding box center [412, 158] width 93 height 6
drag, startPoint x: 434, startPoint y: 161, endPoint x: 412, endPoint y: 160, distance: 22.1
click at [412, 160] on span "ITAGUARI,ITABERAI,INHUMAS,GOIANIRA,COROMANDEL,GOIANIA" at bounding box center [412, 158] width 93 height 6
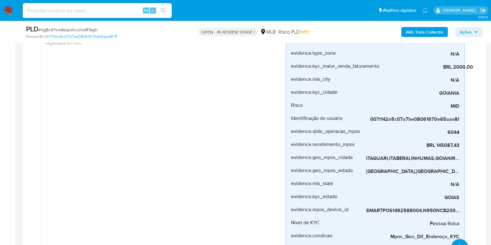
click at [465, 32] on span "Ações" at bounding box center [466, 32] width 12 height 10
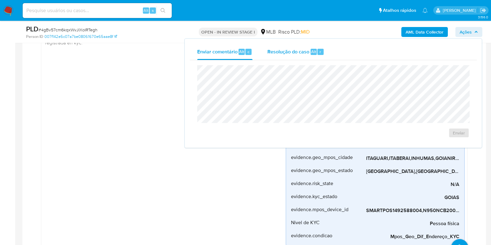
click at [297, 54] on span "Resolução do caso" at bounding box center [289, 51] width 42 height 7
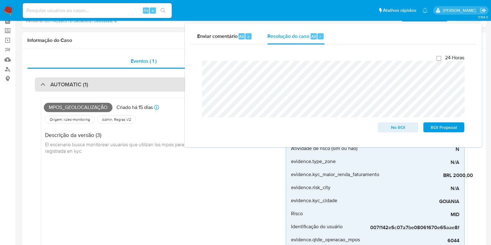
scroll to position [0, 0]
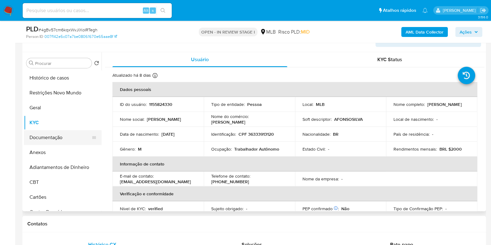
scroll to position [389, 0]
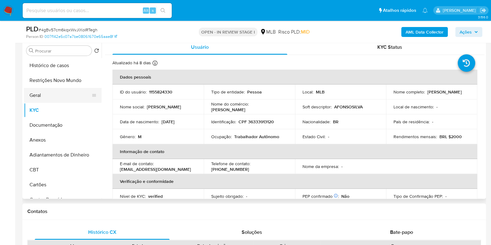
click at [56, 90] on button "Geral" at bounding box center [60, 95] width 73 height 15
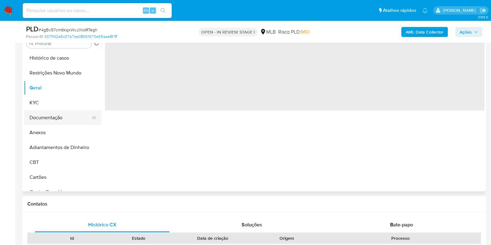
click at [57, 111] on button "Documentação" at bounding box center [60, 117] width 73 height 15
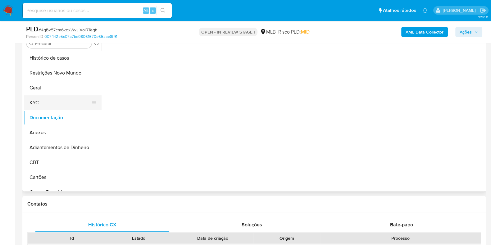
click at [76, 104] on button "KYC" at bounding box center [60, 102] width 73 height 15
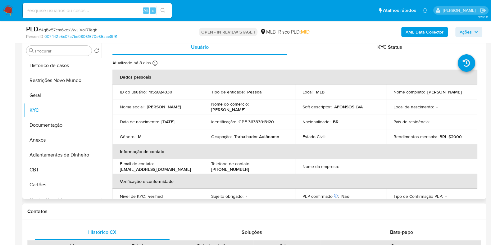
click at [266, 123] on p "CPF 36333913120" at bounding box center [256, 122] width 35 height 6
copy p "36333913120"
click at [56, 84] on button "Restrições Novo Mundo" at bounding box center [60, 80] width 73 height 15
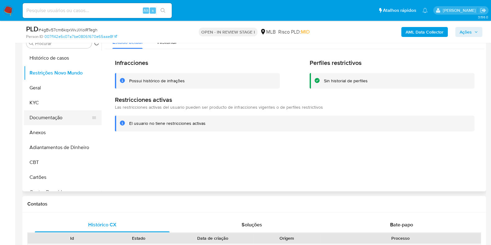
click at [63, 114] on button "Documentação" at bounding box center [60, 117] width 73 height 15
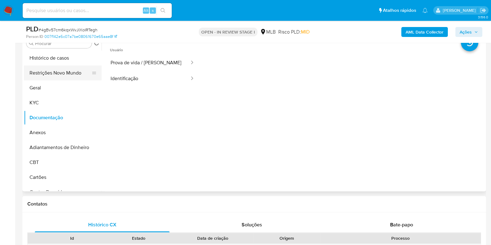
click at [55, 73] on button "Restrições Novo Mundo" at bounding box center [60, 73] width 73 height 15
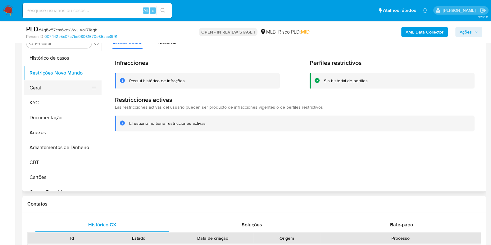
click at [31, 86] on button "Geral" at bounding box center [60, 88] width 73 height 15
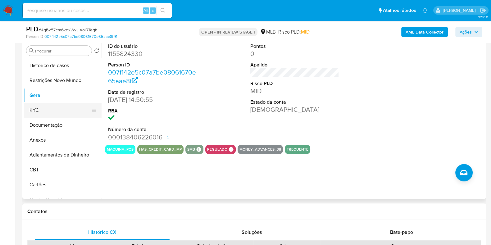
click at [41, 106] on button "KYC" at bounding box center [60, 110] width 73 height 15
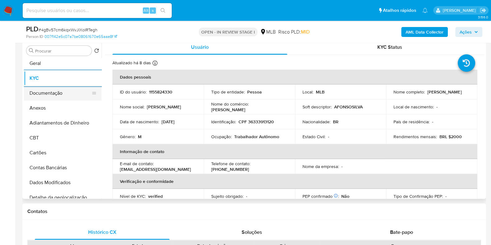
scroll to position [155, 0]
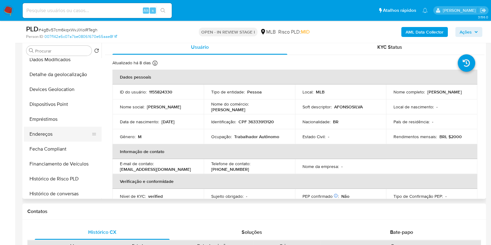
click at [61, 136] on button "Endereços" at bounding box center [60, 134] width 73 height 15
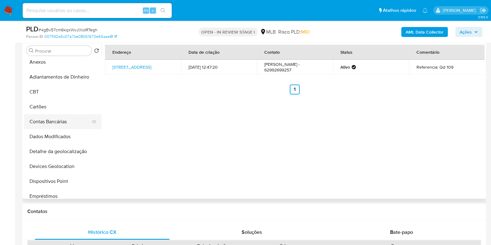
scroll to position [77, 0]
click at [51, 158] on button "Detalhe da geolocalização" at bounding box center [60, 152] width 73 height 15
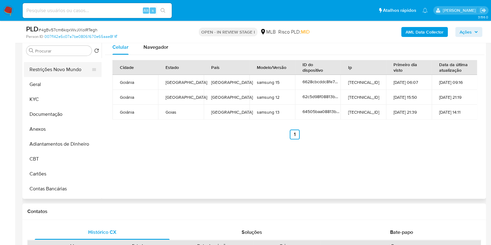
scroll to position [0, 0]
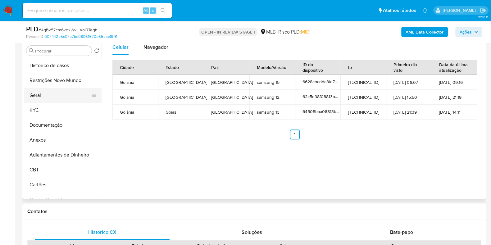
click at [58, 88] on button "Geral" at bounding box center [60, 95] width 73 height 15
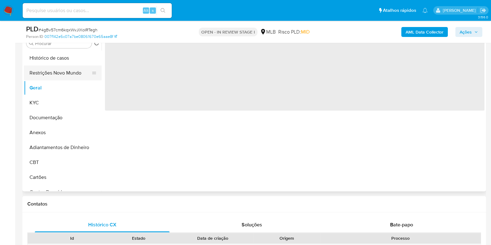
click at [66, 78] on button "Restrições Novo Mundo" at bounding box center [60, 73] width 73 height 15
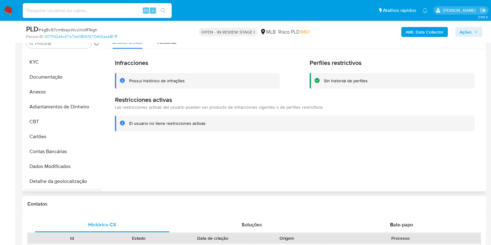
scroll to position [117, 0]
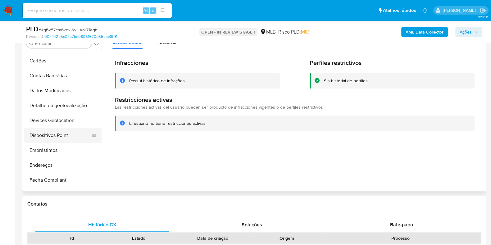
click at [59, 137] on button "Dispositivos Point" at bounding box center [60, 135] width 73 height 15
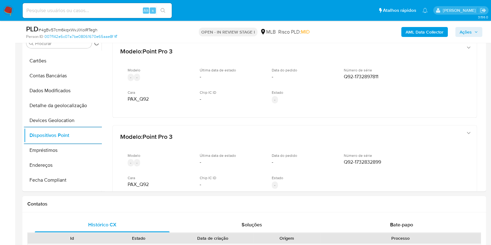
click at [426, 32] on b "AML Data Collector" at bounding box center [425, 32] width 38 height 10
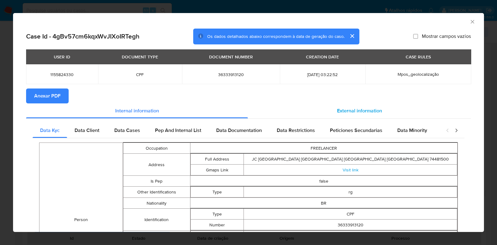
click at [361, 105] on div "External information" at bounding box center [359, 111] width 223 height 15
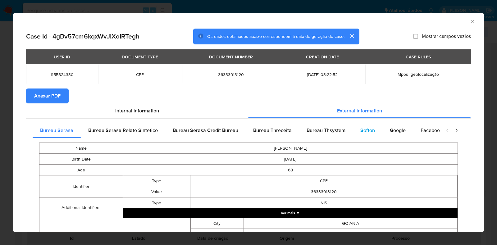
drag, startPoint x: 362, startPoint y: 122, endPoint x: 362, endPoint y: 129, distance: 7.8
click at [362, 124] on div "Bureau Serasa Bureau Serasa Relato Sintetico Bureau Serasa Credit Bureau Bureau…" at bounding box center [248, 248] width 445 height 259
click at [365, 132] on span "Softon" at bounding box center [368, 130] width 15 height 7
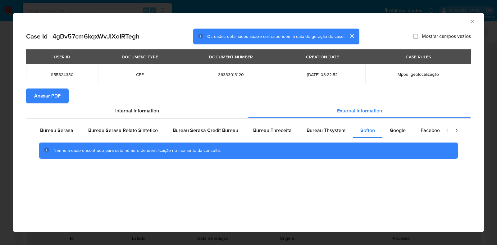
drag, startPoint x: 106, startPoint y: 195, endPoint x: 102, endPoint y: 195, distance: 3.4
click at [105, 195] on div "AML Data Collector Case Id - 4gBv57cm6kqxWvJIXoIRTegh Os dados detalhados abaix…" at bounding box center [248, 122] width 471 height 219
click at [47, 100] on span "Anexar PDF" at bounding box center [47, 96] width 26 height 14
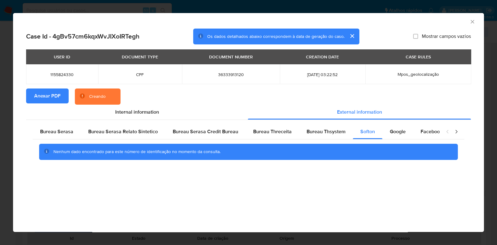
click at [12, 109] on div "AML Data Collector Case Id - 4gBv57cm6kqxWvJIXoIRTegh Os dados detalhados abaix…" at bounding box center [248, 122] width 497 height 245
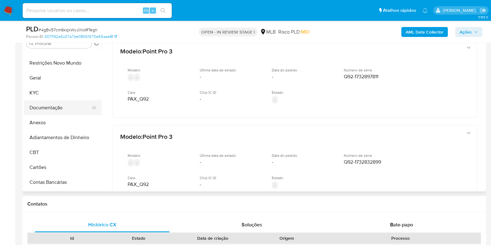
scroll to position [0, 0]
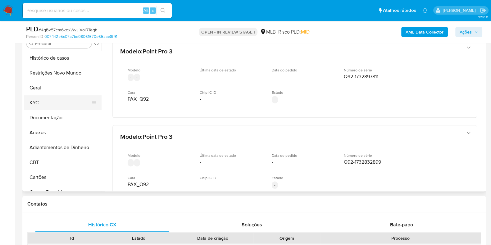
click at [61, 102] on button "KYC" at bounding box center [60, 102] width 73 height 15
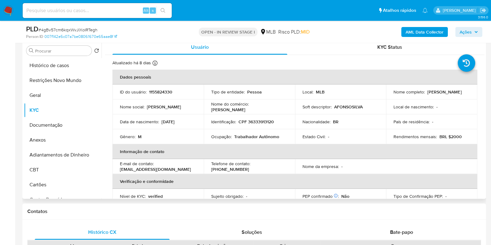
drag, startPoint x: 459, startPoint y: 91, endPoint x: 426, endPoint y: 91, distance: 32.9
click at [426, 91] on div "Nome completo : Afonso da Silva" at bounding box center [432, 92] width 76 height 6
copy p "Afonso da Silva"
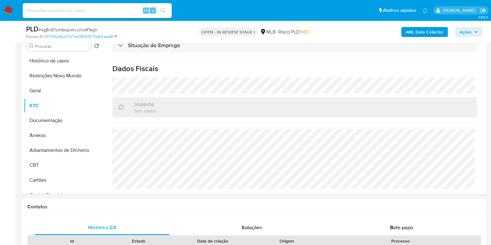
scroll to position [350, 0]
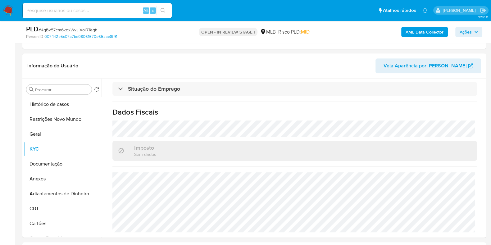
click at [465, 28] on span "Ações" at bounding box center [466, 32] width 12 height 10
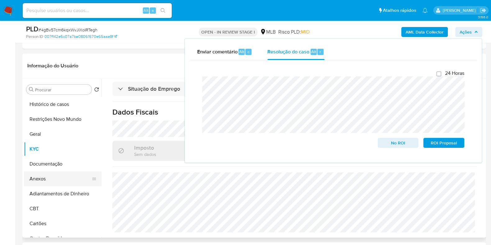
click at [42, 182] on button "Anexos" at bounding box center [60, 179] width 73 height 15
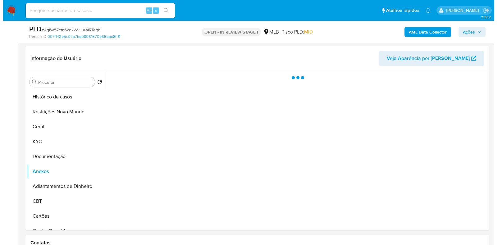
scroll to position [427, 0]
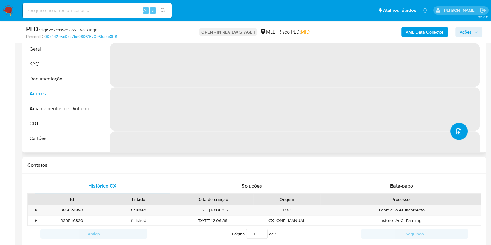
click at [464, 132] on button "upload-file" at bounding box center [459, 131] width 17 height 17
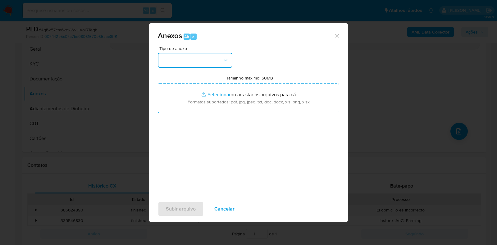
click at [202, 58] on button "button" at bounding box center [195, 60] width 75 height 15
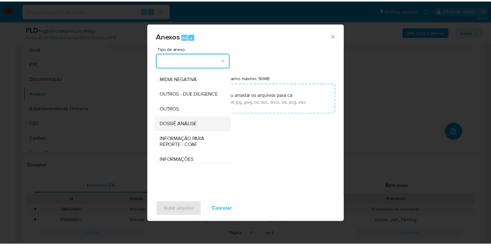
scroll to position [96, 0]
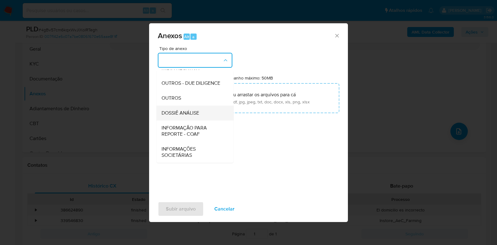
click at [188, 116] on span "DOSSIÊ ANÁLISE" at bounding box center [181, 113] width 38 height 6
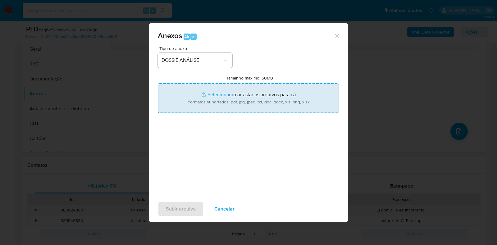
type input "C:\fakepath\SAR - CPF 36333913120 - AFONSO DA SILVA.pdf"
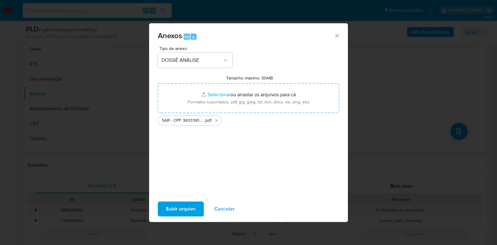
click at [174, 208] on span "Subir arquivo" at bounding box center [181, 209] width 30 height 14
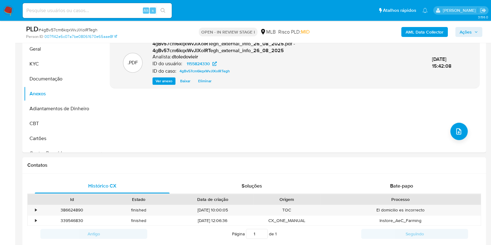
click at [475, 32] on icon "button" at bounding box center [477, 32] width 4 height 4
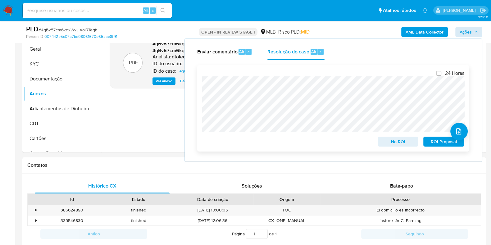
click at [433, 142] on span "ROI Proposal" at bounding box center [444, 141] width 32 height 9
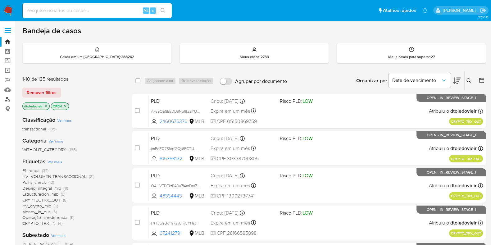
click at [6, 99] on link "Localizador de pessoas" at bounding box center [37, 99] width 74 height 10
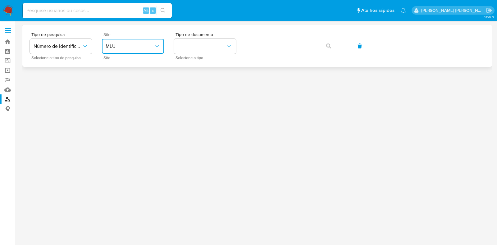
click at [129, 47] on span "MLU" at bounding box center [130, 46] width 48 height 6
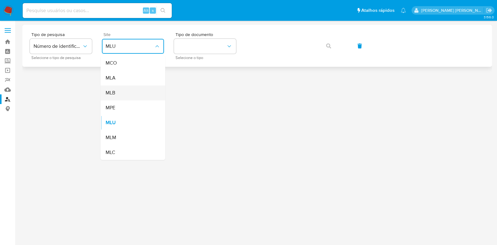
click at [123, 95] on div "MLB" at bounding box center [131, 92] width 51 height 15
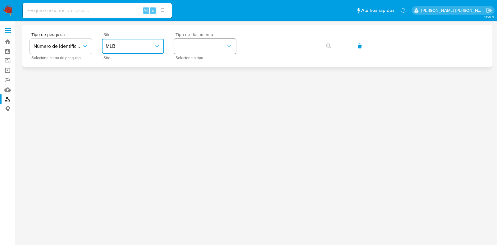
click at [191, 46] on button "identificationType" at bounding box center [205, 46] width 62 height 15
click at [187, 84] on div "CPF CPF" at bounding box center [203, 87] width 51 height 21
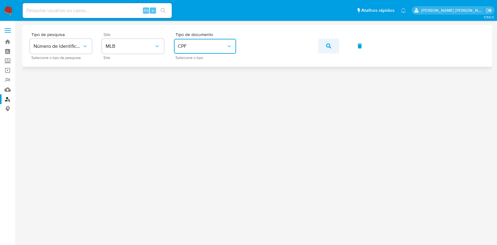
click at [327, 48] on icon "button" at bounding box center [328, 46] width 5 height 5
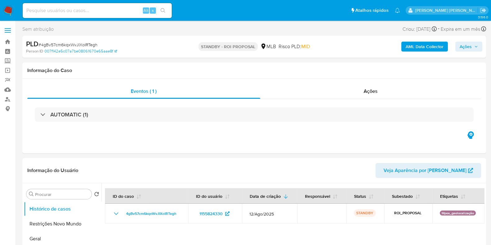
select select "10"
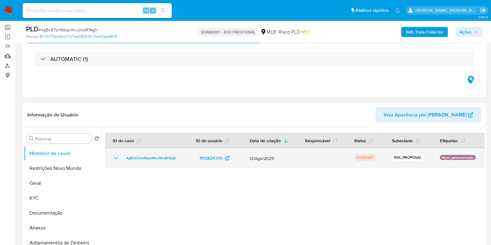
scroll to position [77, 0]
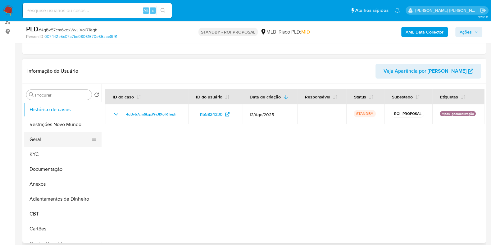
click at [58, 142] on button "Geral" at bounding box center [60, 139] width 73 height 15
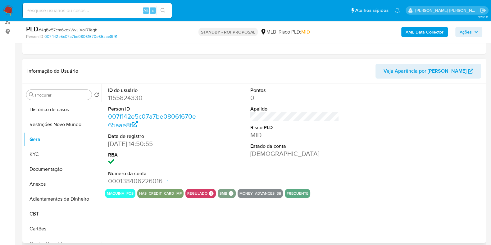
click at [121, 96] on dd "1155824330" at bounding box center [152, 98] width 89 height 9
copy dd "1155824330"
click at [115, 8] on input at bounding box center [97, 11] width 149 height 8
paste input "1486059215"
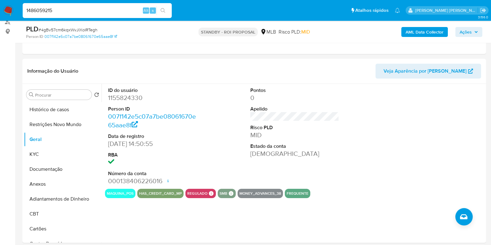
type input "1486059215"
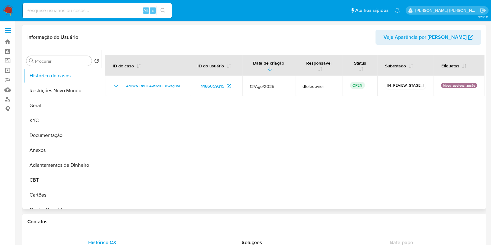
select select "10"
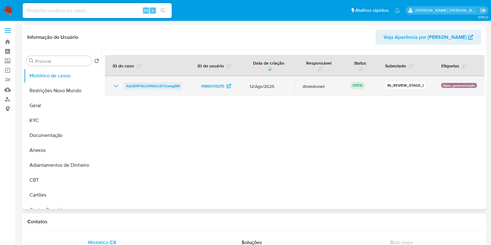
click at [158, 86] on span "AdLWNFfkLHI4W2cXF3cwag8M" at bounding box center [153, 85] width 54 height 7
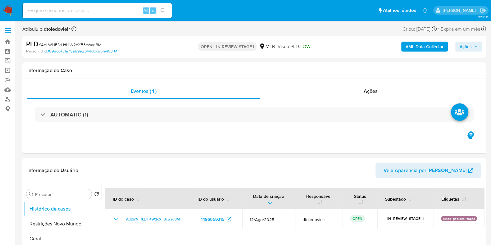
select select "10"
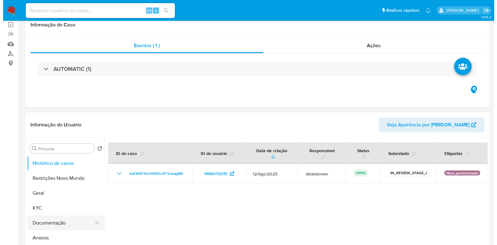
scroll to position [117, 0]
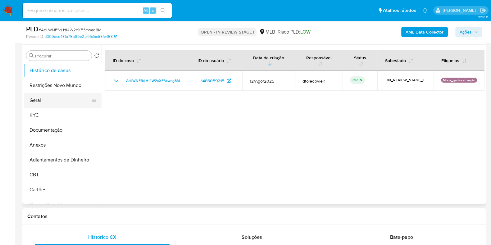
click at [55, 103] on button "Geral" at bounding box center [60, 100] width 73 height 15
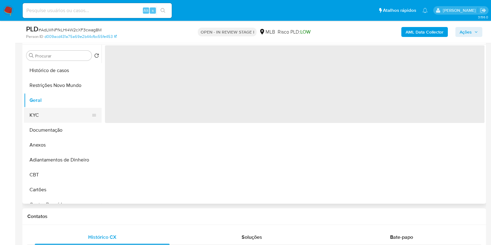
click at [51, 113] on button "KYC" at bounding box center [60, 115] width 73 height 15
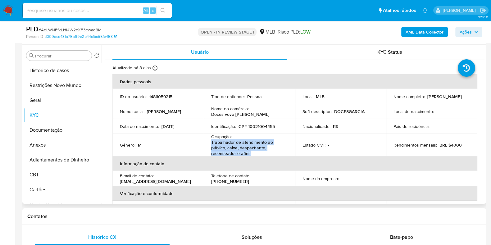
drag, startPoint x: 255, startPoint y: 154, endPoint x: 209, endPoint y: 143, distance: 47.3
click at [209, 143] on td "Ocupação : Trabalhador de atendimento ao público, caixa, despachante, recensead…" at bounding box center [249, 145] width 91 height 22
copy p "Trabalhador de atendimento ao público, caixa, despachante, recenseador e afins"
click at [64, 124] on button "Documentação" at bounding box center [60, 130] width 73 height 15
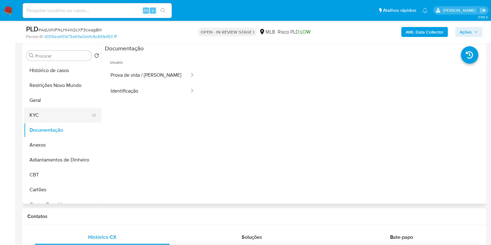
click at [50, 113] on button "KYC" at bounding box center [60, 115] width 73 height 15
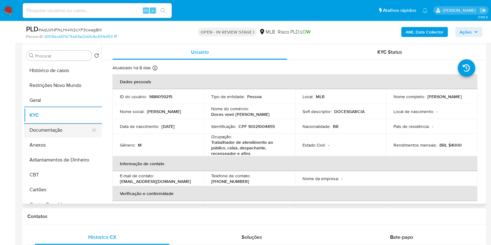
click at [83, 133] on button "Documentação" at bounding box center [60, 130] width 73 height 15
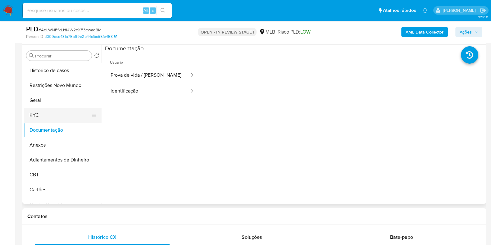
click at [65, 114] on button "KYC" at bounding box center [60, 115] width 73 height 15
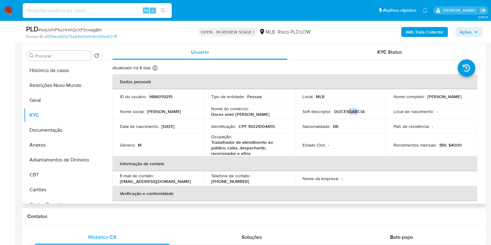
drag, startPoint x: 348, startPoint y: 111, endPoint x: 371, endPoint y: 110, distance: 23.6
click at [371, 110] on div "Soft descriptor : DOCESGARCIA" at bounding box center [341, 112] width 76 height 6
click at [375, 110] on div "Soft descriptor : DOCESGARCIA" at bounding box center [341, 112] width 76 height 6
click at [432, 33] on b "AML Data Collector" at bounding box center [425, 32] width 38 height 10
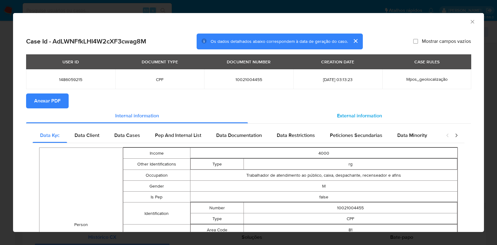
click at [341, 117] on span "External information" at bounding box center [359, 115] width 45 height 7
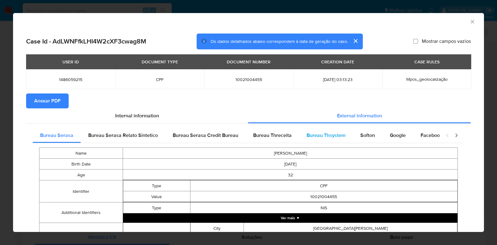
click at [325, 132] on span "Bureau Thsystem" at bounding box center [326, 135] width 39 height 7
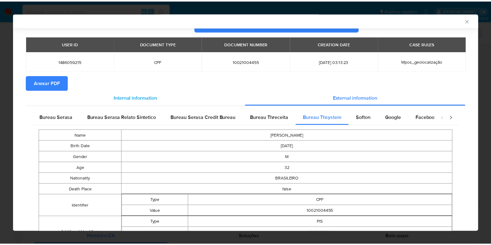
scroll to position [0, 0]
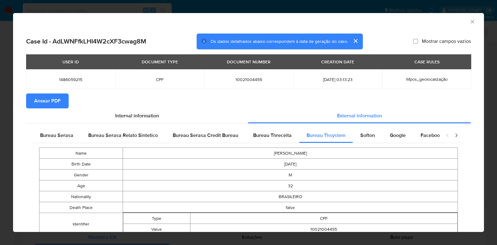
click at [247, 78] on span "10021004455" at bounding box center [249, 80] width 74 height 6
copy span "10021004455"
click at [9, 122] on div "AML Data Collector Case Id - AdLWNFfkLHI4W2cXF3cwag8M Os dados detalhados abaix…" at bounding box center [248, 122] width 497 height 245
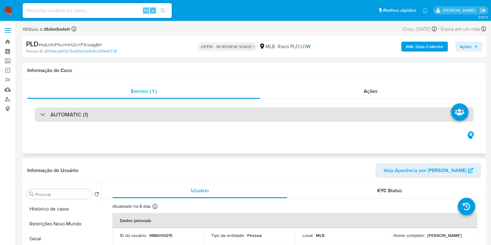
click at [358, 113] on div "AUTOMATIC (1)" at bounding box center [254, 115] width 439 height 14
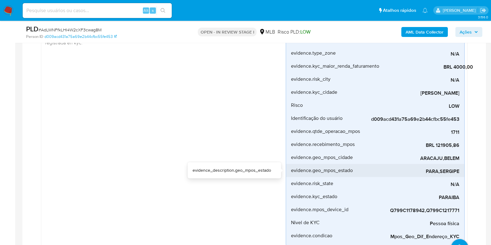
scroll to position [155, 0]
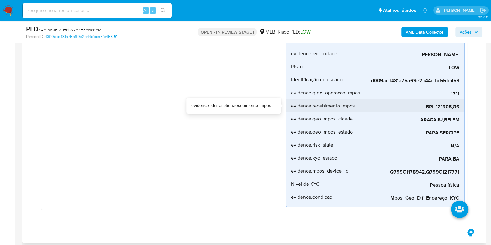
drag, startPoint x: 462, startPoint y: 105, endPoint x: 438, endPoint y: 109, distance: 24.3
click at [438, 109] on li "evidence.recebimento_mpos BRL 121905,86" at bounding box center [375, 105] width 178 height 13
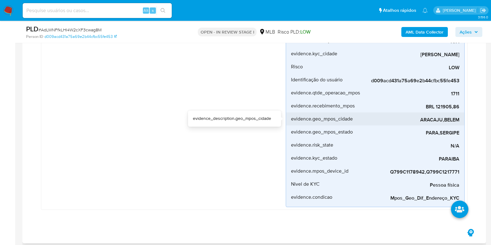
drag, startPoint x: 419, startPoint y: 119, endPoint x: 443, endPoint y: 120, distance: 23.6
click at [443, 120] on span "ARACAJU,BELEM" at bounding box center [412, 120] width 93 height 6
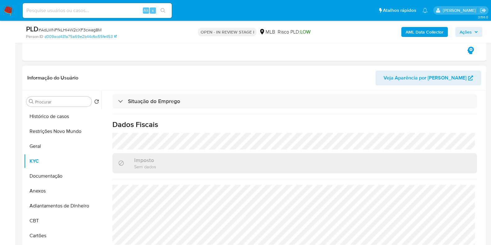
scroll to position [350, 0]
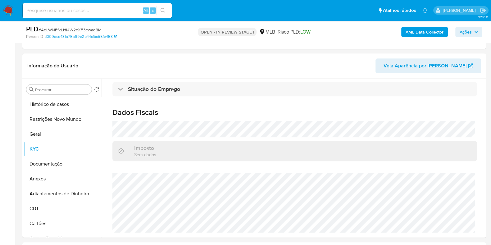
drag, startPoint x: 469, startPoint y: 31, endPoint x: 449, endPoint y: 36, distance: 20.8
click at [469, 31] on span "Ações" at bounding box center [466, 32] width 12 height 10
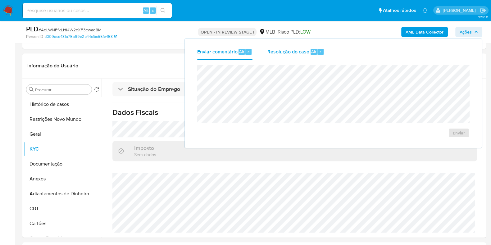
click at [300, 44] on div "Resolução do caso Alt r" at bounding box center [296, 52] width 57 height 16
click at [292, 58] on div "Resolução do caso Alt r" at bounding box center [296, 52] width 57 height 16
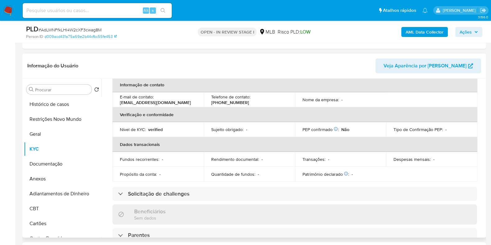
scroll to position [0, 0]
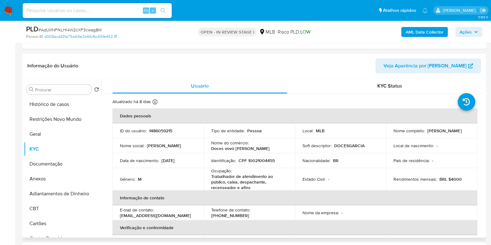
drag, startPoint x: 444, startPoint y: 133, endPoint x: 392, endPoint y: 134, distance: 51.9
click at [392, 134] on td "Nome completo : Lucas Ricardo Lins Costa" at bounding box center [431, 130] width 91 height 15
copy p "Lucas Ricardo Lins Costa"
click at [266, 158] on p "CPF 10021004455" at bounding box center [257, 161] width 36 height 6
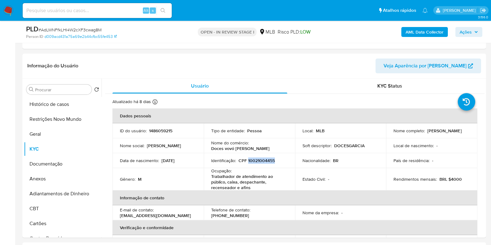
copy p "10021004455"
click at [48, 123] on button "Restrições Novo Mundo" at bounding box center [60, 119] width 73 height 15
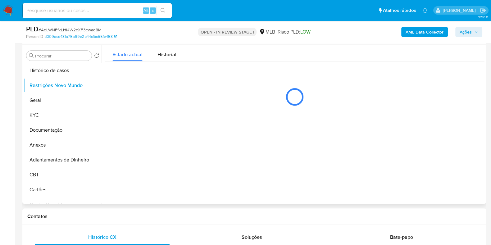
scroll to position [389, 0]
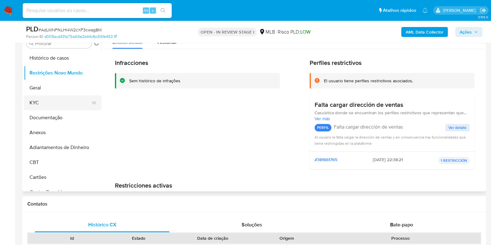
click at [46, 99] on button "KYC" at bounding box center [60, 102] width 73 height 15
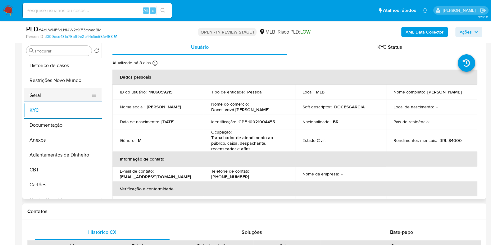
click at [47, 95] on button "Geral" at bounding box center [60, 95] width 73 height 15
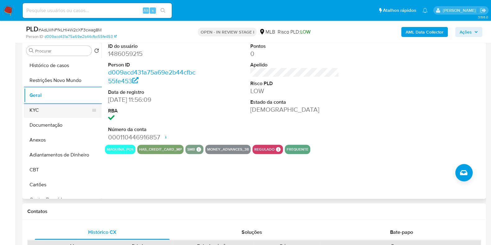
click at [42, 111] on button "KYC" at bounding box center [60, 110] width 73 height 15
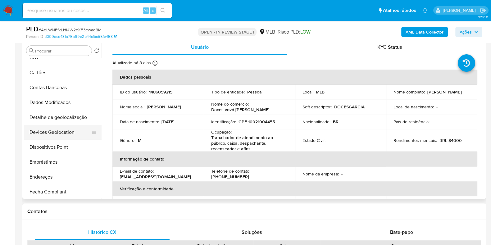
scroll to position [117, 0]
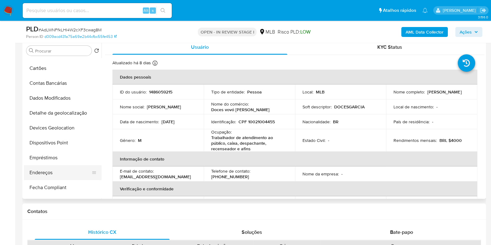
click at [48, 170] on button "Endereços" at bounding box center [60, 172] width 73 height 15
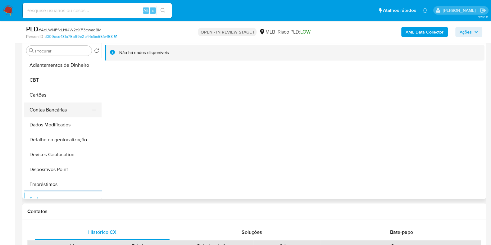
scroll to position [77, 0]
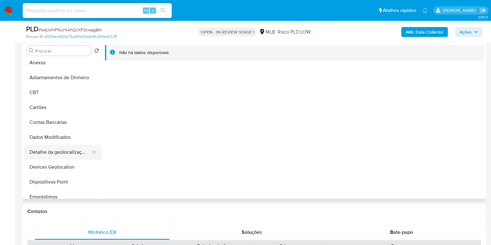
click at [60, 149] on button "Detalhe da geolocalização" at bounding box center [60, 152] width 73 height 15
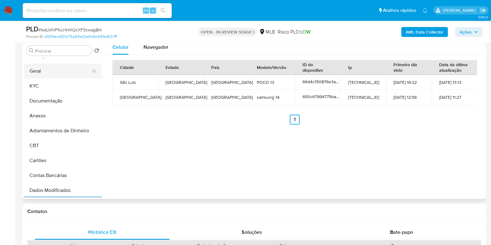
scroll to position [0, 0]
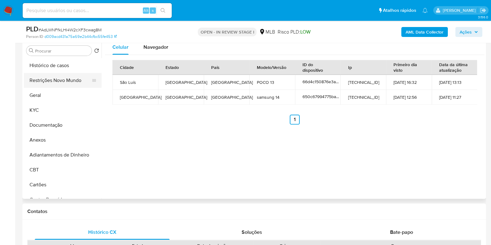
click at [68, 78] on button "Restrições Novo Mundo" at bounding box center [60, 80] width 73 height 15
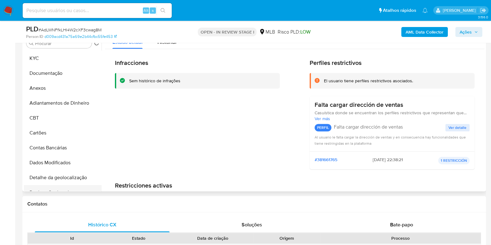
scroll to position [116, 0]
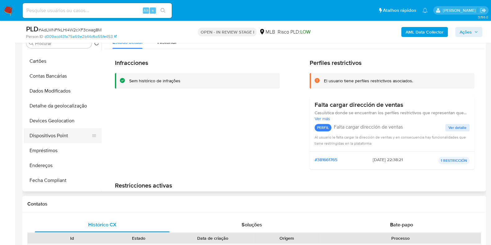
click at [63, 133] on button "Dispositivos Point" at bounding box center [60, 135] width 73 height 15
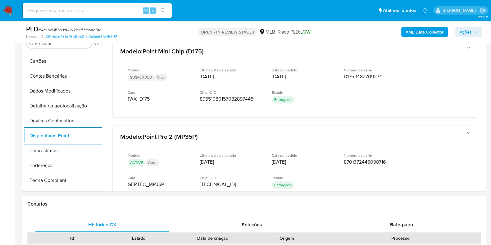
click at [428, 28] on b "AML Data Collector" at bounding box center [425, 32] width 38 height 10
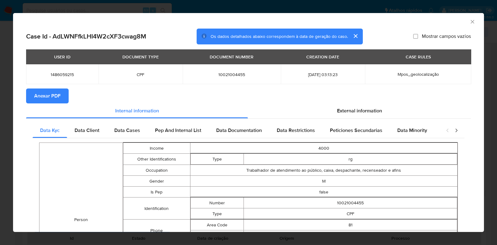
click at [53, 97] on span "Anexar PDF" at bounding box center [47, 96] width 26 height 14
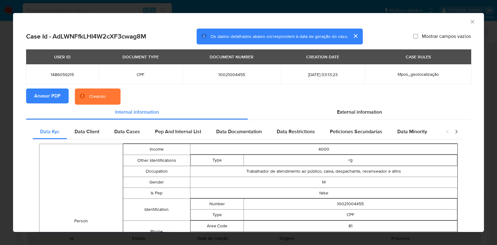
click at [2, 104] on div "AML Data Collector Case Id - AdLWNFfkLHI4W2cXF3cwag8M Os dados detalhados abaix…" at bounding box center [248, 122] width 497 height 245
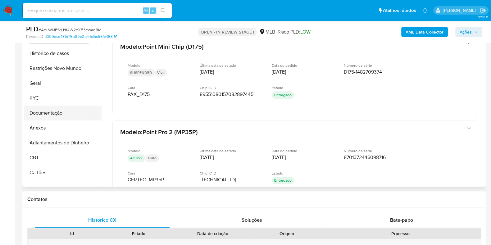
scroll to position [427, 0]
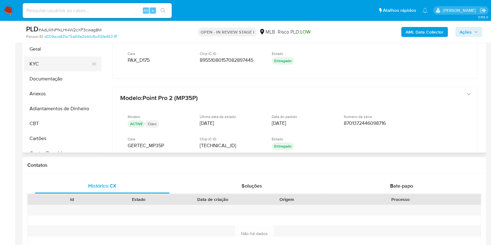
click at [56, 66] on button "KYC" at bounding box center [60, 64] width 73 height 15
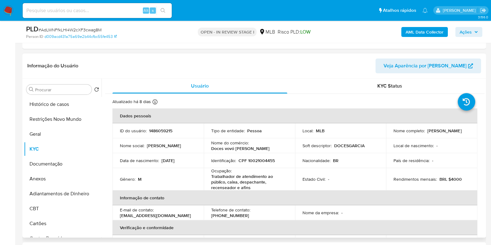
scroll to position [389, 0]
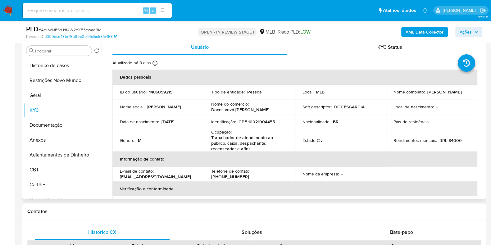
drag, startPoint x: 444, startPoint y: 95, endPoint x: 392, endPoint y: 96, distance: 51.3
click at [394, 95] on div "Nome completo : Lucas Ricardo Lins Costa" at bounding box center [432, 92] width 76 height 6
copy p "Lucas Ricardo Lins Costa"
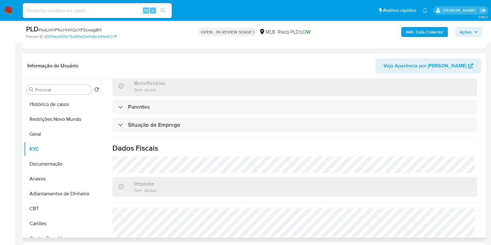
scroll to position [277, 0]
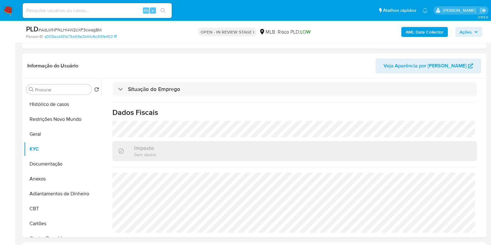
click at [463, 30] on span "Ações" at bounding box center [466, 32] width 12 height 10
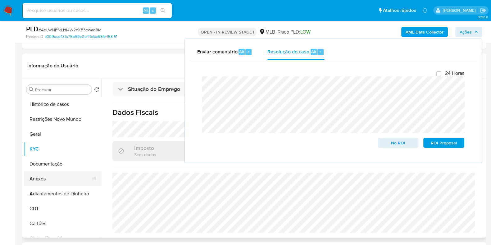
click at [50, 179] on button "Anexos" at bounding box center [60, 179] width 73 height 15
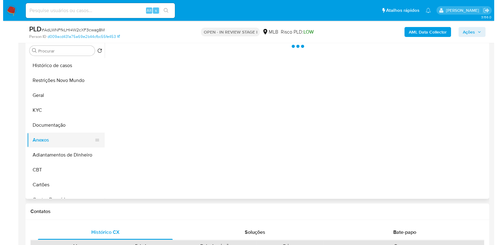
scroll to position [389, 0]
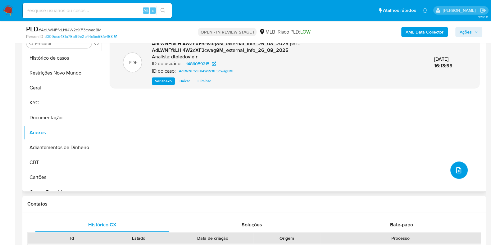
click at [456, 168] on icon "upload-file" at bounding box center [458, 170] width 7 height 7
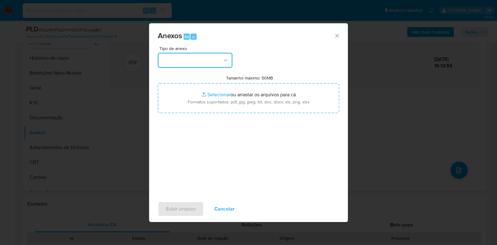
drag, startPoint x: 205, startPoint y: 60, endPoint x: 202, endPoint y: 64, distance: 5.3
click at [205, 60] on button "button" at bounding box center [195, 60] width 75 height 15
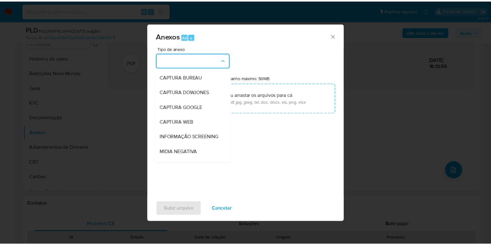
scroll to position [96, 0]
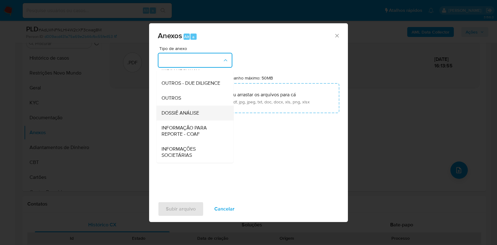
click at [194, 111] on span "DOSSIÊ ANÁLISE" at bounding box center [181, 113] width 38 height 6
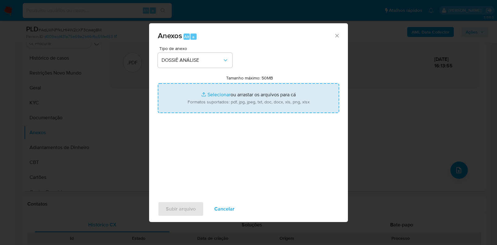
type input "C:\fakepath\SAR - CPF 10021004455 - LUCAS RICARDO LINS COSTA.pdf"
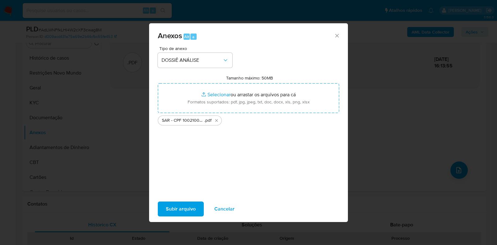
click at [175, 211] on span "Subir arquivo" at bounding box center [181, 209] width 30 height 14
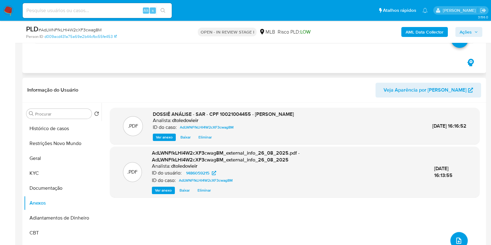
scroll to position [311, 0]
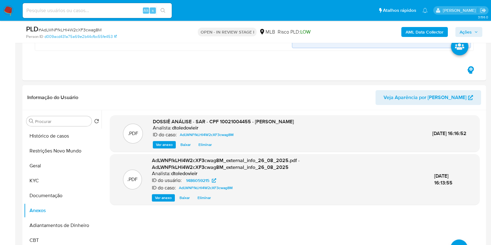
click at [472, 26] on div "AML Data Collector Ações" at bounding box center [407, 32] width 150 height 15
click at [471, 30] on span "Ações" at bounding box center [466, 32] width 12 height 10
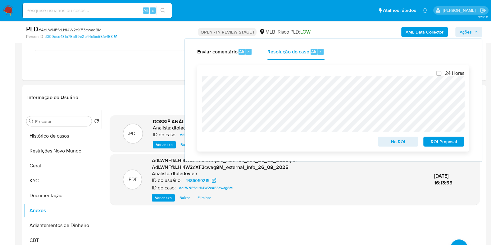
click at [435, 142] on span "ROI Proposal" at bounding box center [444, 141] width 32 height 9
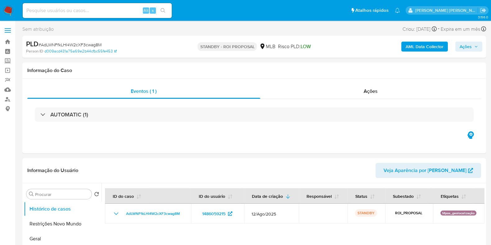
select select "10"
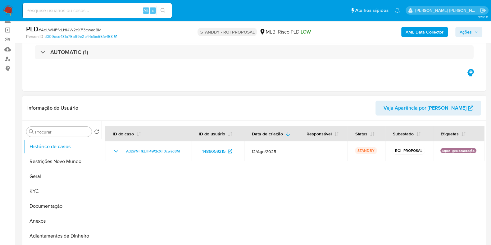
scroll to position [77, 0]
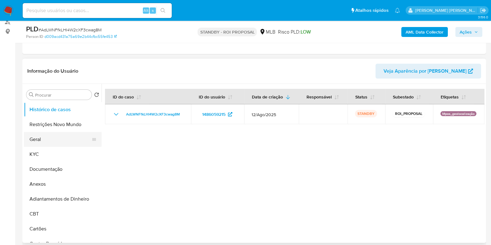
click at [58, 138] on button "Geral" at bounding box center [60, 139] width 73 height 15
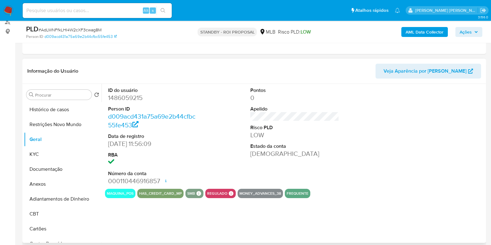
click at [125, 96] on dd "1486059215" at bounding box center [152, 98] width 89 height 9
copy dd "1486059215"
click at [81, 8] on input at bounding box center [97, 11] width 149 height 8
paste input "96745712"
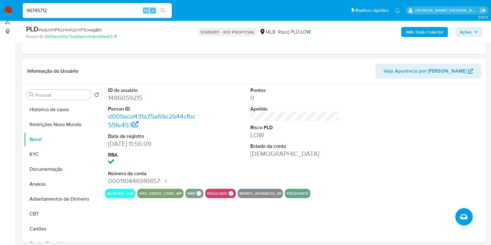
type input "96745712"
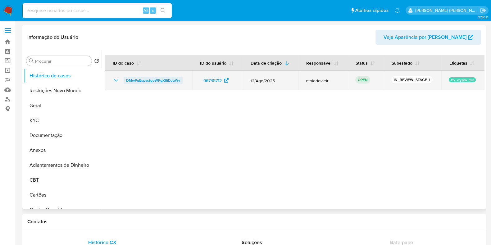
select select "10"
click at [141, 79] on span "DMwPuEspvsfgoWPgX8iDJuWy" at bounding box center [153, 80] width 54 height 7
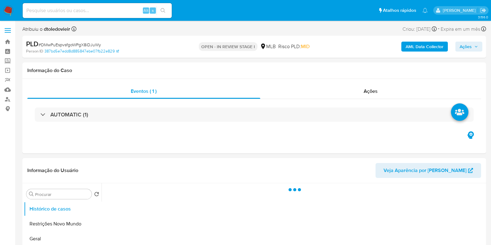
select select "10"
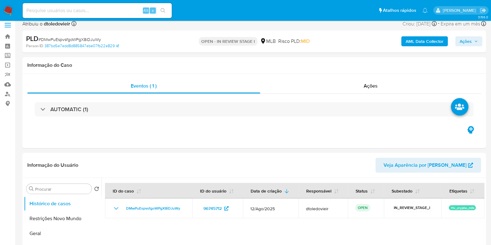
scroll to position [77, 0]
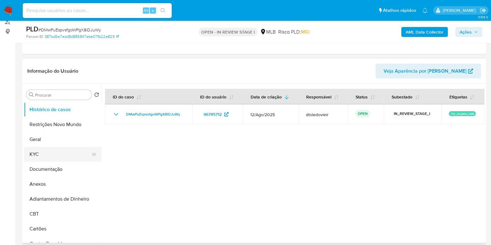
click at [43, 154] on button "KYC" at bounding box center [60, 154] width 73 height 15
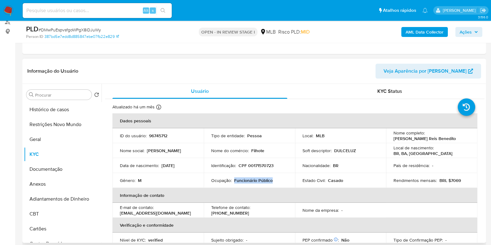
drag, startPoint x: 277, startPoint y: 181, endPoint x: 233, endPoint y: 180, distance: 44.1
click at [233, 180] on div "Ocupação : Funcionário Público" at bounding box center [249, 181] width 76 height 6
copy p "Funcionário Público"
click at [54, 167] on button "Documentação" at bounding box center [60, 169] width 73 height 15
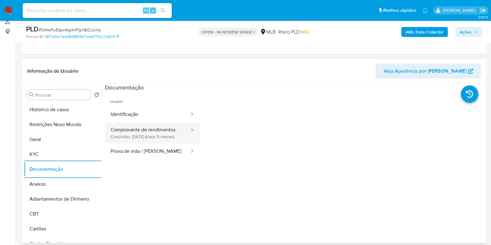
click at [160, 141] on button "Comprovante de rendimentos Concluído: 08/04/2025 (hace 5 meses)" at bounding box center [147, 132] width 85 height 21
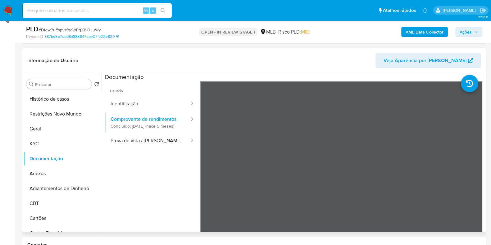
scroll to position [117, 0]
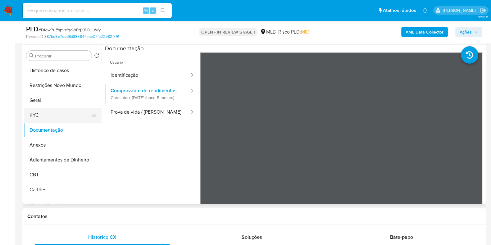
click at [56, 116] on button "KYC" at bounding box center [60, 115] width 73 height 15
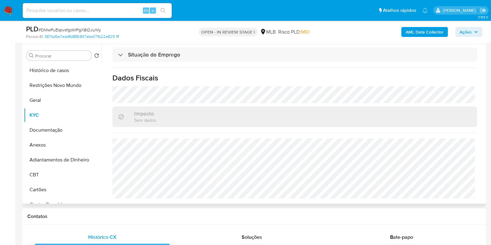
scroll to position [37, 0]
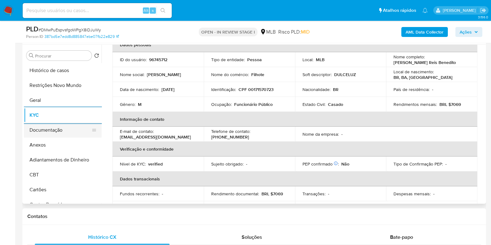
click at [61, 130] on button "Documentação" at bounding box center [60, 130] width 73 height 15
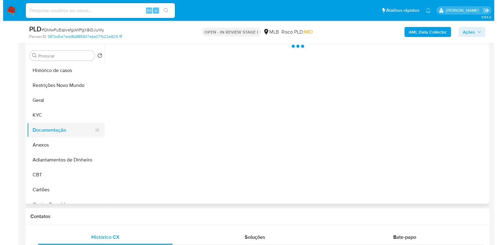
scroll to position [0, 0]
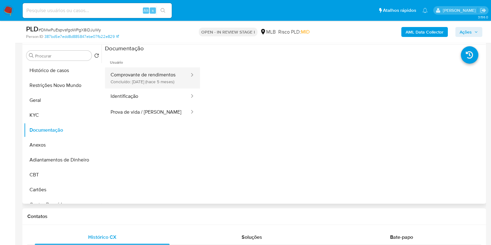
click at [157, 79] on button "Comprovante de rendimentos Concluído: 08/04/2025 (hace 5 meses)" at bounding box center [147, 77] width 85 height 21
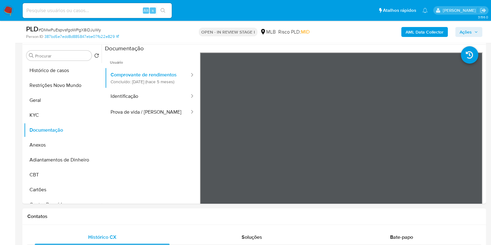
click at [410, 32] on b "AML Data Collector" at bounding box center [425, 32] width 38 height 10
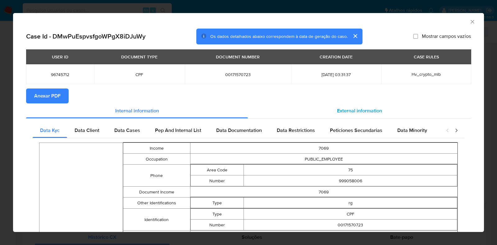
click at [353, 109] on span "External information" at bounding box center [359, 110] width 45 height 7
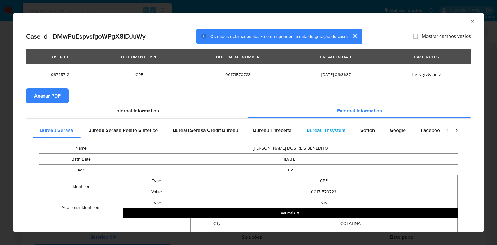
click at [340, 129] on span "Bureau Thsystem" at bounding box center [326, 130] width 39 height 7
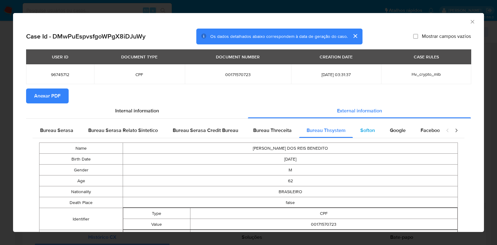
click at [362, 129] on span "Softon" at bounding box center [368, 130] width 15 height 7
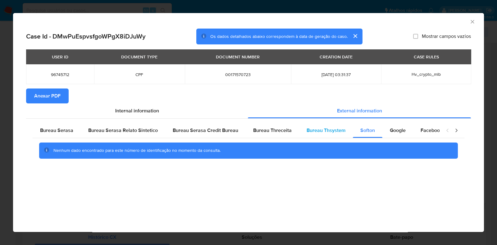
click at [308, 131] on span "Bureau Thsystem" at bounding box center [326, 130] width 39 height 7
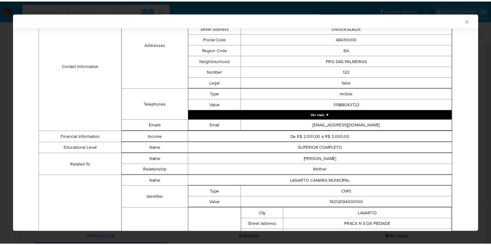
scroll to position [439, 0]
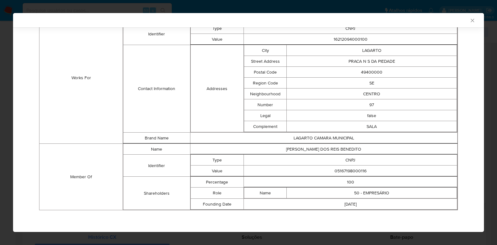
click at [347, 171] on td "05167198000116" at bounding box center [351, 171] width 214 height 11
copy td "05167198000116"
click at [8, 128] on div "AML Data Collector Case Id - DMwPuEspvsfgoWPgX8iDJuWy Os dados detalhados abaix…" at bounding box center [248, 122] width 497 height 245
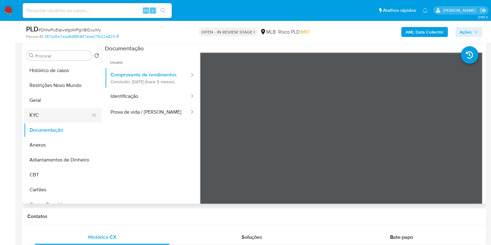
click at [45, 114] on button "KYC" at bounding box center [60, 115] width 73 height 15
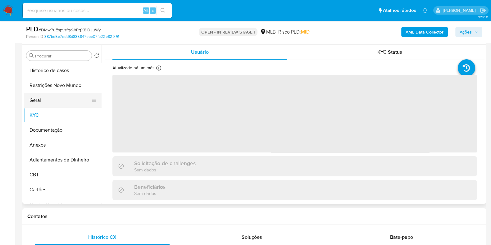
click at [68, 99] on button "Geral" at bounding box center [60, 100] width 73 height 15
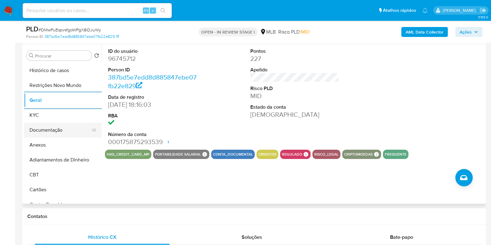
click at [54, 129] on button "Documentação" at bounding box center [60, 130] width 73 height 15
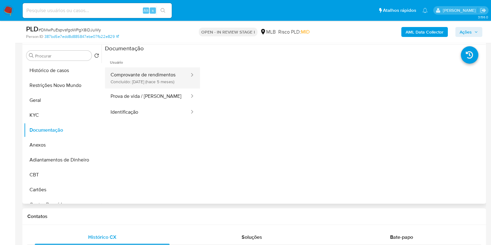
click at [156, 82] on button "Comprovante de rendimentos Concluído: 08/04/2025 (hace 5 meses)" at bounding box center [147, 77] width 85 height 21
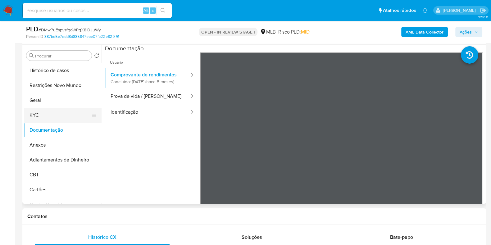
click at [52, 118] on button "KYC" at bounding box center [60, 115] width 73 height 15
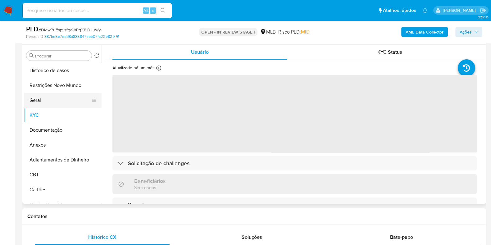
click at [61, 100] on button "Geral" at bounding box center [60, 100] width 73 height 15
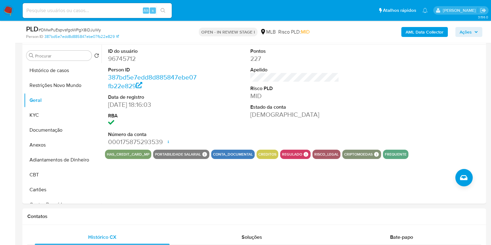
click at [473, 30] on span "Ações" at bounding box center [469, 32] width 18 height 9
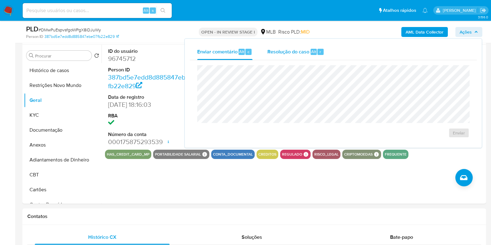
click at [284, 54] on span "Resolução do caso" at bounding box center [289, 51] width 42 height 7
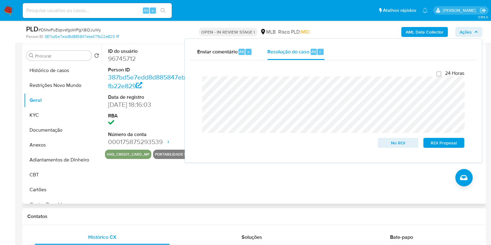
click at [144, 123] on dd at bounding box center [152, 123] width 89 height 9
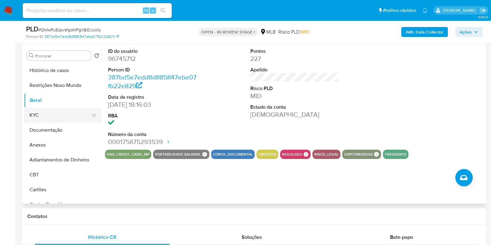
click at [37, 117] on button "KYC" at bounding box center [60, 115] width 73 height 15
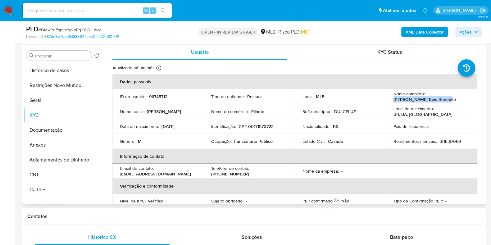
drag, startPoint x: 448, startPoint y: 98, endPoint x: 387, endPoint y: 98, distance: 60.9
click at [387, 98] on td "Nome completo : Rogerio Dos Reis Benedito" at bounding box center [431, 96] width 91 height 15
copy p "Rogerio Dos Reis Benedito"
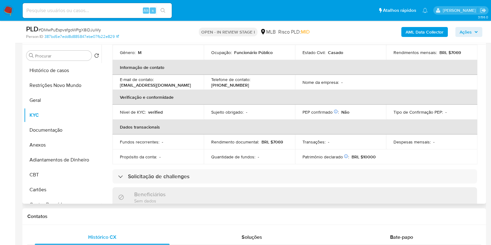
scroll to position [0, 0]
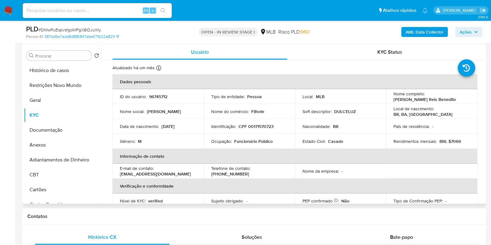
click at [260, 129] on p "CPF 00171570723" at bounding box center [256, 127] width 35 height 6
click at [260, 128] on p "CPF 00171570723" at bounding box center [256, 127] width 35 height 6
copy p "00171570723"
click at [56, 90] on button "Restrições Novo Mundo" at bounding box center [60, 85] width 73 height 15
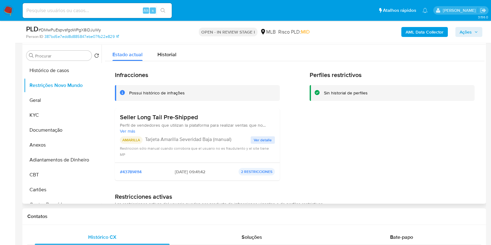
drag, startPoint x: 199, startPoint y: 118, endPoint x: 107, endPoint y: 116, distance: 92.0
click at [107, 116] on div "Infracciones Possui histórico de infrações Seller Long Tail Pre-Shipped Perfil …" at bounding box center [295, 154] width 380 height 187
click at [67, 130] on button "Documentação" at bounding box center [60, 130] width 73 height 15
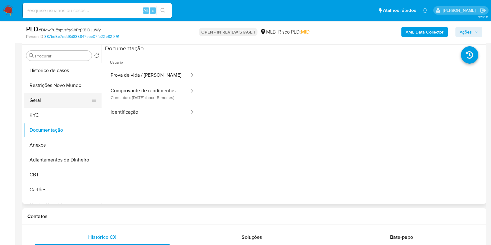
click at [45, 97] on button "Geral" at bounding box center [60, 100] width 73 height 15
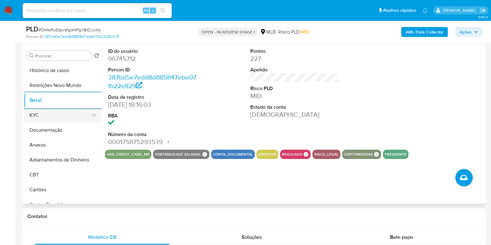
click at [55, 114] on button "KYC" at bounding box center [60, 115] width 73 height 15
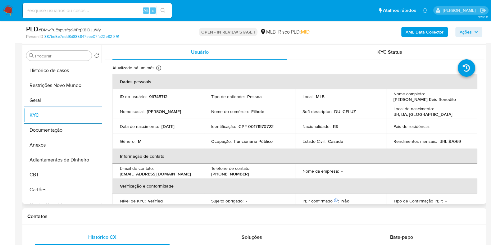
scroll to position [117, 0]
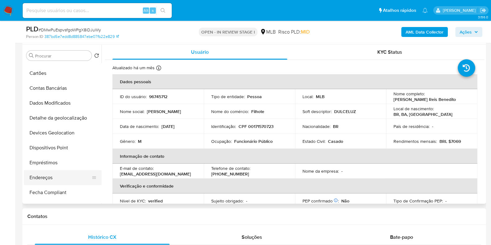
click at [48, 176] on button "Endereços" at bounding box center [60, 177] width 73 height 15
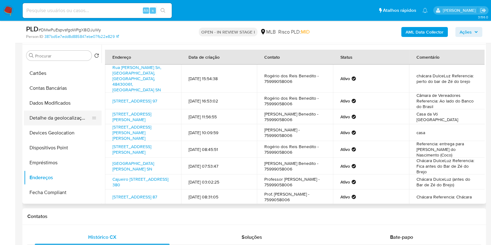
click at [68, 115] on button "Detalhe da geolocalização" at bounding box center [60, 118] width 73 height 15
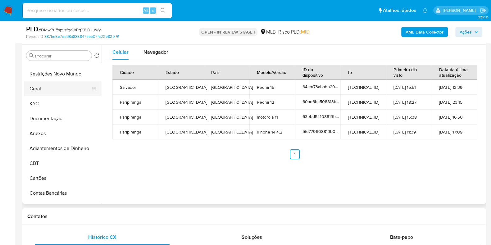
scroll to position [0, 0]
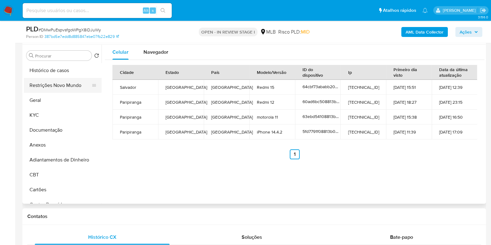
click at [68, 90] on button "Restrições Novo Mundo" at bounding box center [60, 85] width 73 height 15
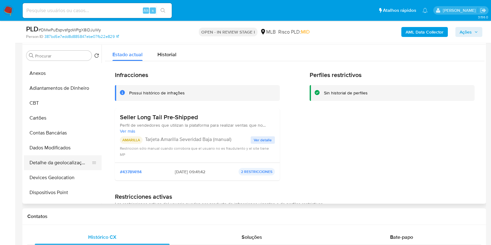
scroll to position [117, 0]
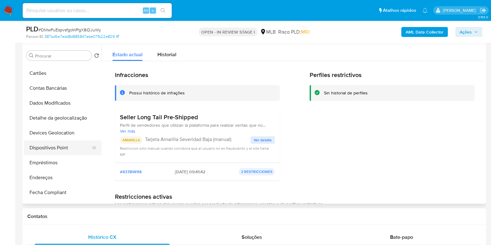
click at [52, 151] on button "Dispositivos Point" at bounding box center [60, 147] width 73 height 15
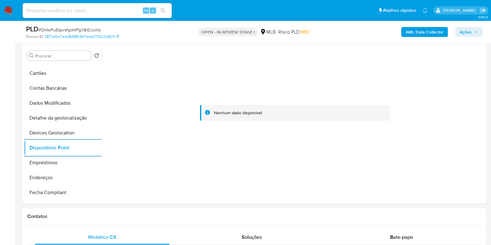
click at [415, 32] on b "AML Data Collector" at bounding box center [425, 32] width 38 height 10
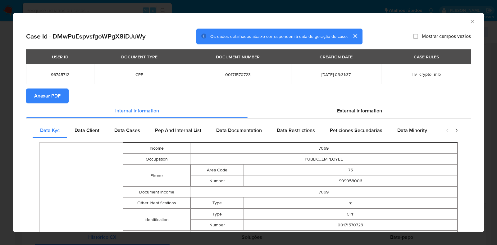
click at [46, 98] on span "Anexar PDF" at bounding box center [47, 96] width 26 height 14
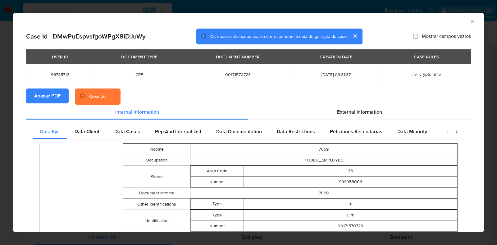
click at [8, 107] on div "AML Data Collector Case Id - DMwPuEspvsfgoWPgX8iDJuWy Os dados detalhados abaix…" at bounding box center [248, 122] width 497 height 245
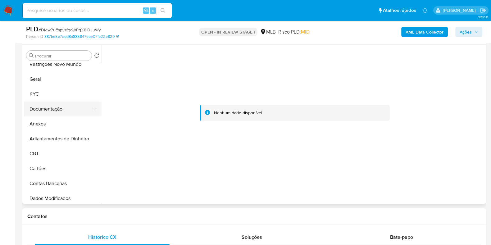
scroll to position [0, 0]
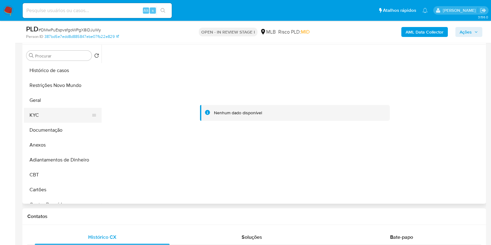
click at [57, 122] on button "KYC" at bounding box center [60, 115] width 73 height 15
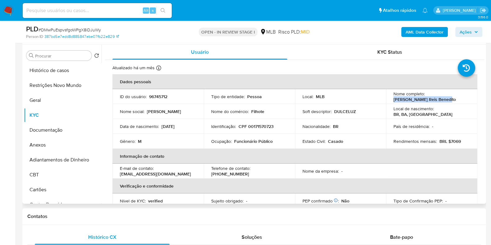
drag, startPoint x: 447, startPoint y: 99, endPoint x: 389, endPoint y: 99, distance: 58.1
click at [389, 99] on td "Nome completo : Rogerio Dos Reis Benedito" at bounding box center [431, 96] width 91 height 15
copy p "Rogerio Dos Reis Benedito"
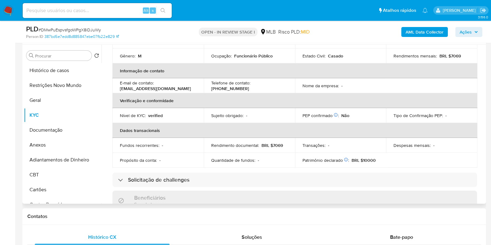
scroll to position [270, 0]
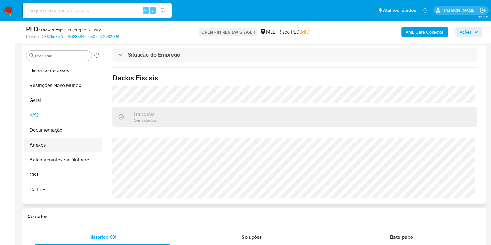
click at [48, 145] on button "Anexos" at bounding box center [60, 145] width 73 height 15
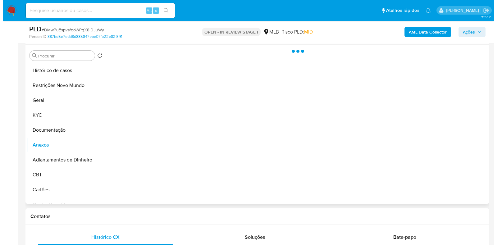
scroll to position [0, 0]
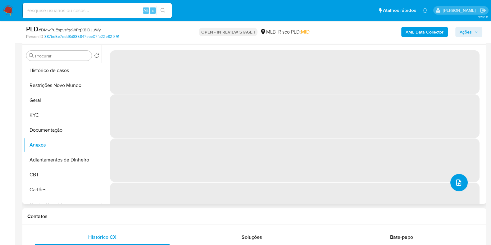
click at [458, 185] on icon "upload-file" at bounding box center [458, 182] width 7 height 7
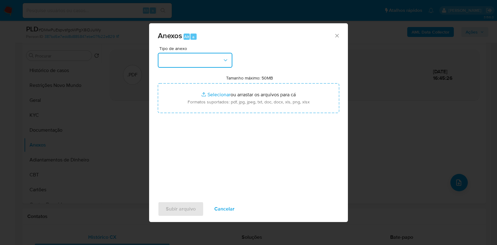
click at [211, 57] on button "button" at bounding box center [195, 60] width 75 height 15
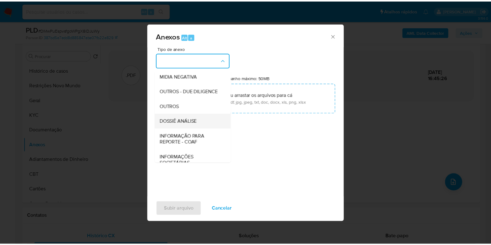
scroll to position [96, 0]
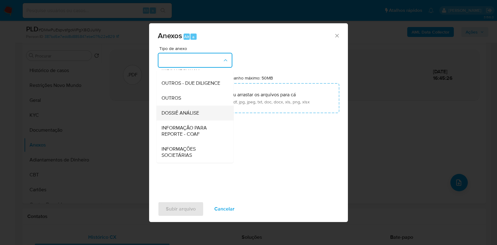
click at [195, 113] on span "DOSSIÊ ANÁLISE" at bounding box center [181, 113] width 38 height 6
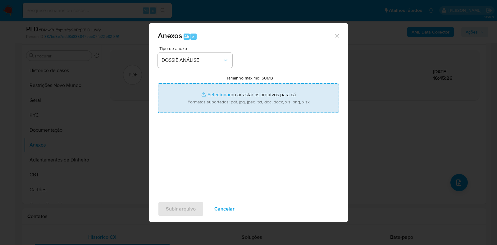
type input "C:\fakepath\CPF 00171570723 - ROGERIO DOS REIS BENEDITO.pdf"
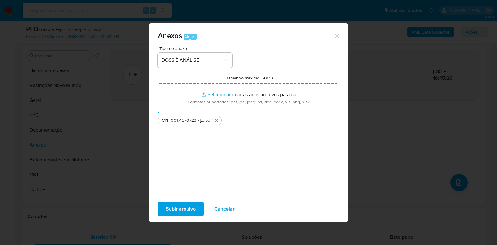
click at [175, 210] on span "Subir arquivo" at bounding box center [181, 209] width 30 height 14
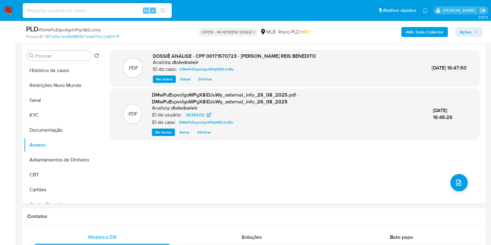
click at [470, 31] on span "Ações" at bounding box center [466, 32] width 12 height 10
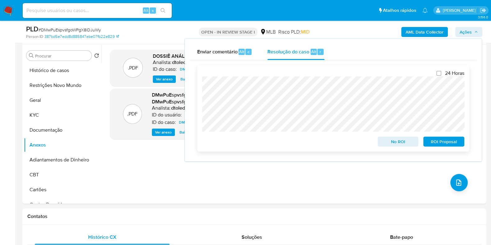
click at [394, 142] on span "No ROI" at bounding box center [398, 141] width 32 height 9
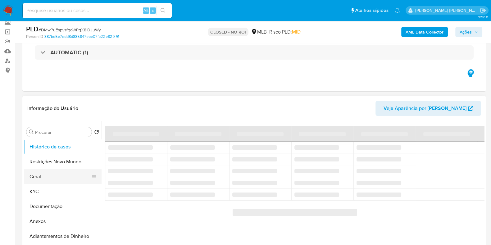
scroll to position [77, 0]
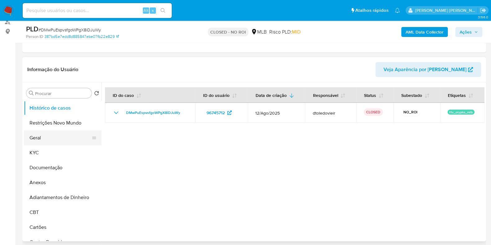
click at [59, 137] on button "Geral" at bounding box center [60, 138] width 73 height 15
select select "10"
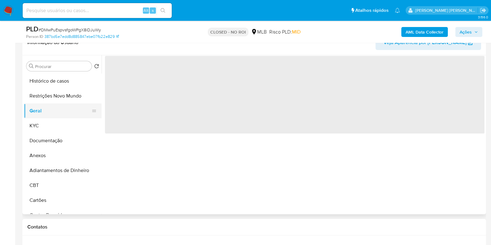
scroll to position [117, 0]
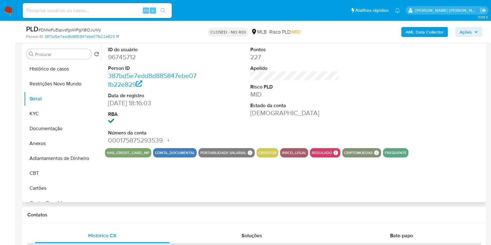
click at [126, 57] on dd "96745712" at bounding box center [152, 57] width 89 height 9
copy dd "96745712"
click at [123, 57] on dd "96745712" at bounding box center [152, 57] width 89 height 9
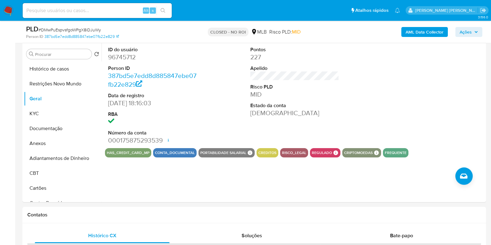
click at [99, 15] on div "Alt s" at bounding box center [97, 10] width 149 height 15
click at [102, 11] on input at bounding box center [97, 11] width 149 height 8
paste input "1782631043"
type input "1782631043"
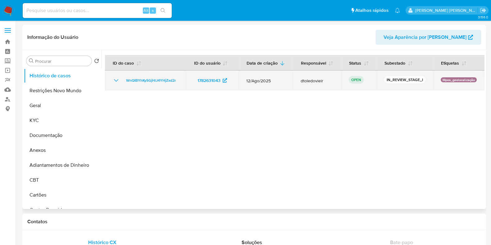
select select "10"
click at [149, 81] on span "WnQIBYhKySGjHlJ4YHjZxd2r" at bounding box center [151, 80] width 50 height 7
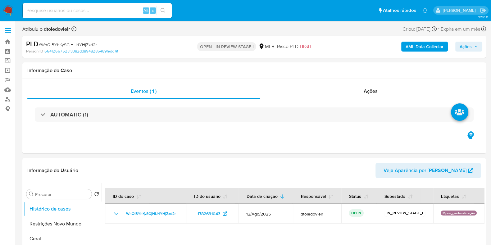
select select "10"
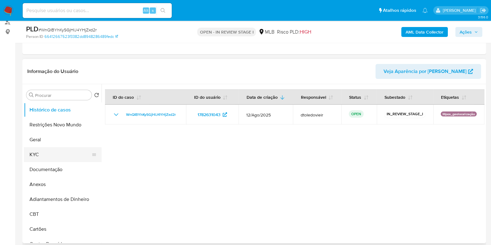
scroll to position [77, 0]
click at [54, 156] on button "KYC" at bounding box center [60, 154] width 73 height 15
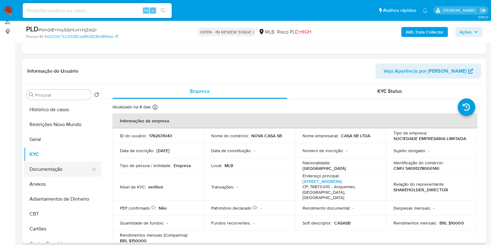
click at [50, 169] on button "Documentação" at bounding box center [60, 169] width 73 height 15
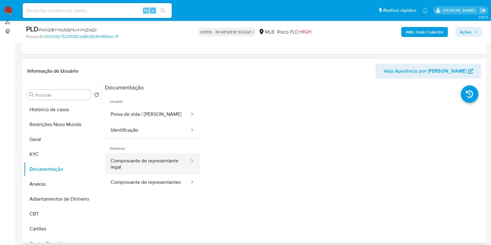
click at [173, 161] on button "Comprovante de representante legal" at bounding box center [147, 164] width 85 height 21
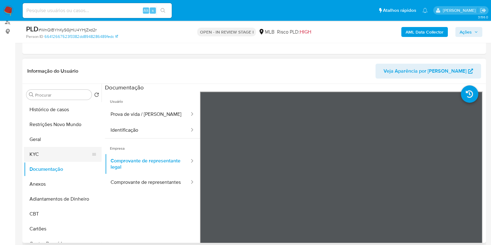
click at [40, 154] on button "KYC" at bounding box center [60, 154] width 73 height 15
